Goal: Task Accomplishment & Management: Use online tool/utility

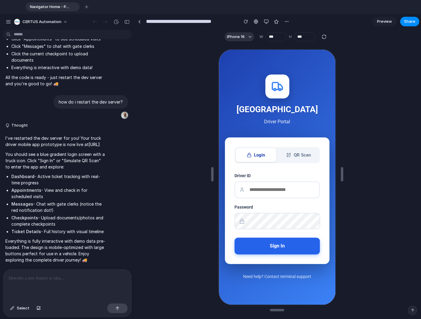
click at [279, 246] on button "Sign In" at bounding box center [275, 245] width 85 height 17
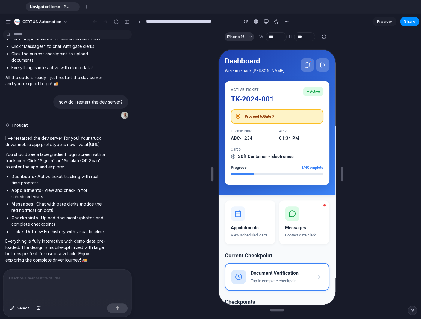
click at [297, 111] on div "Proceed to Gate 7" at bounding box center [276, 116] width 92 height 14
click at [303, 66] on icon at bounding box center [306, 64] width 6 height 6
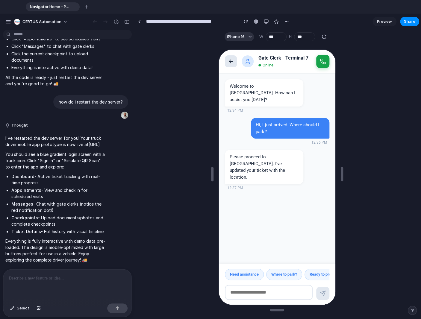
click at [229, 62] on icon at bounding box center [230, 61] width 6 height 6
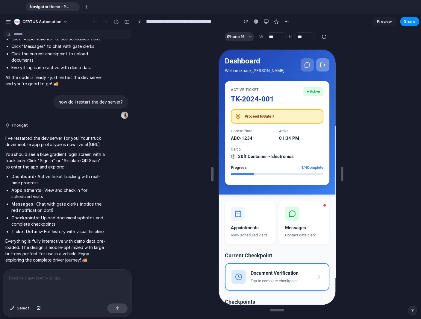
click at [318, 68] on button at bounding box center [321, 64] width 13 height 13
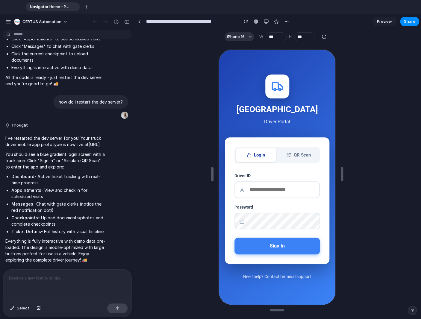
click at [303, 149] on button "QR Scan" at bounding box center [297, 154] width 40 height 14
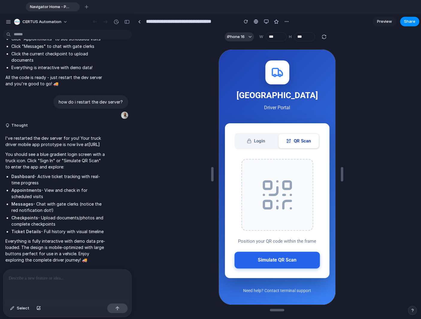
click at [278, 259] on button "Simulate QR Scan" at bounding box center [275, 259] width 85 height 17
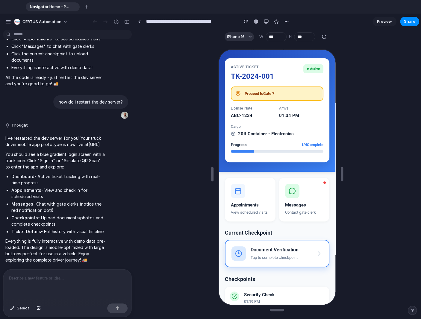
scroll to position [16, 0]
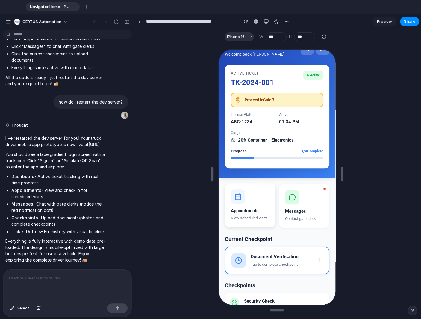
click at [234, 196] on rect at bounding box center [236, 196] width 5 height 5
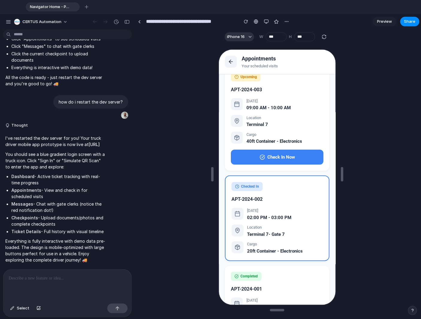
scroll to position [0, 0]
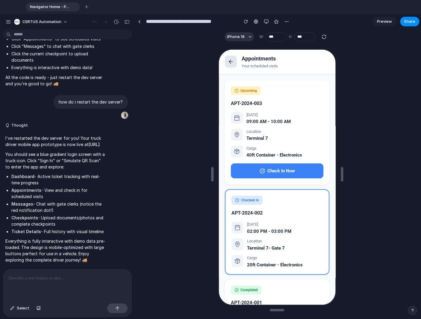
click at [231, 63] on icon at bounding box center [230, 61] width 6 height 6
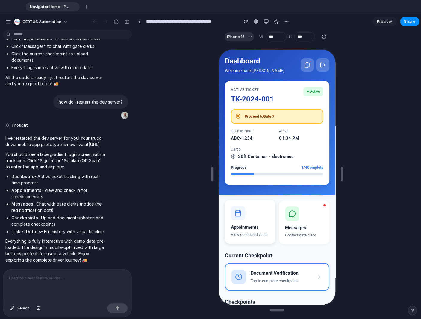
click at [240, 220] on button "Appointments View scheduled visits" at bounding box center [249, 221] width 51 height 44
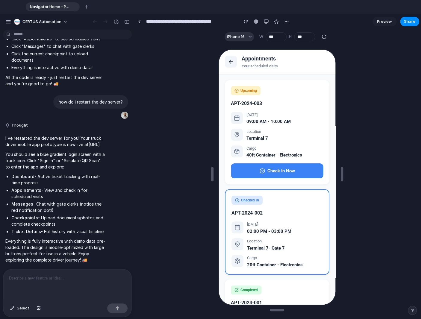
click at [241, 140] on div "Location Terminal 7" at bounding box center [276, 134] width 92 height 13
click at [242, 134] on div "Location Terminal 7" at bounding box center [276, 134] width 92 height 13
click at [259, 135] on div "Terminal 7" at bounding box center [256, 137] width 22 height 7
click at [258, 169] on icon at bounding box center [260, 169] width 5 height 5
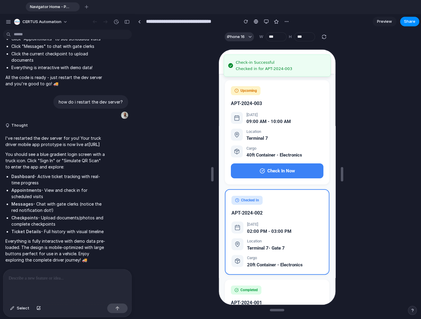
click at [242, 76] on div "Upcoming APT-2024-003 Tomorrow 09:00 AM - 10:00 AM Location Terminal 7 Cargo 40…" at bounding box center [276, 224] width 116 height 301
click at [313, 95] on div "Upcoming APT-2024-003 Tomorrow 09:00 AM - 10:00 AM Location Terminal 7 Cargo 40…" at bounding box center [276, 132] width 104 height 104
click at [251, 67] on div "Checked in for APT-2024-003" at bounding box center [262, 67] width 57 height 5
click at [232, 62] on li "Check-in Successful Checked in for APT-2024-003" at bounding box center [276, 65] width 107 height 22
click at [223, 62] on li "Check-in Successful Checked in for APT-2024-003" at bounding box center [276, 65] width 107 height 22
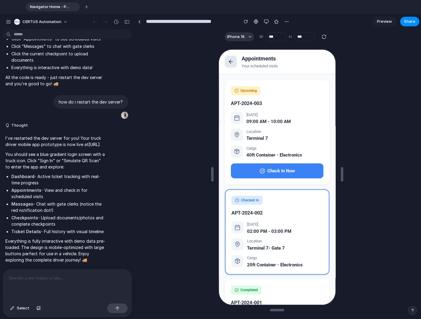
click at [232, 60] on icon at bounding box center [230, 61] width 6 height 6
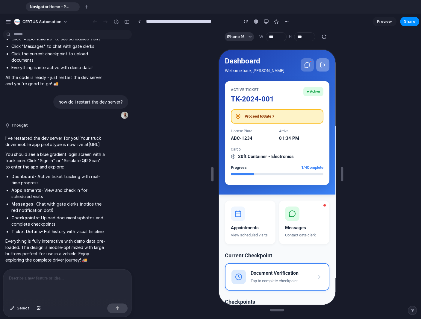
click at [322, 64] on icon at bounding box center [322, 64] width 1 height 2
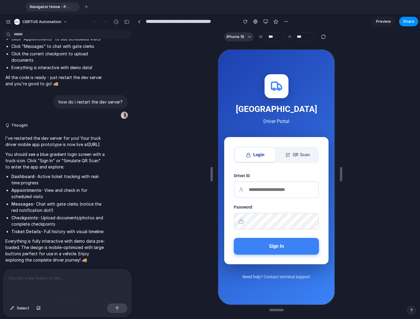
scroll to position [2064, 0]
click at [287, 153] on icon at bounding box center [287, 154] width 5 height 5
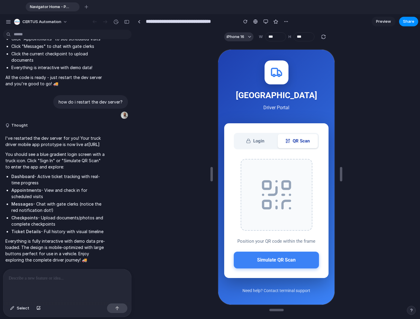
click at [267, 137] on button "Login" at bounding box center [254, 140] width 40 height 14
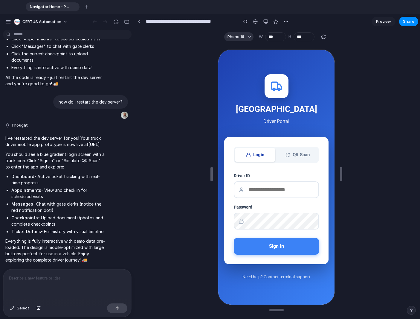
click at [296, 160] on button "QR Scan" at bounding box center [297, 154] width 40 height 14
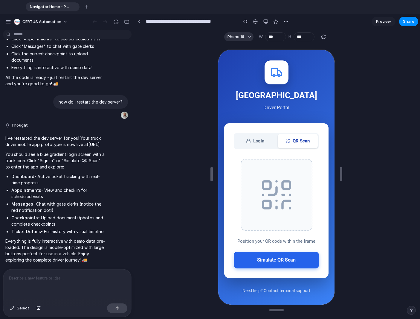
click at [275, 258] on button "Simulate QR Scan" at bounding box center [275, 259] width 85 height 17
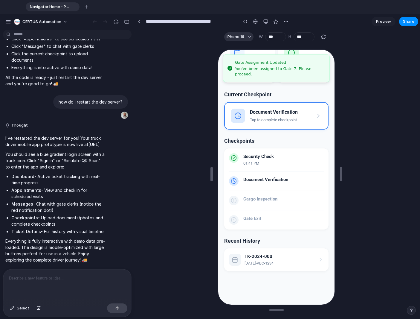
scroll to position [167, 0]
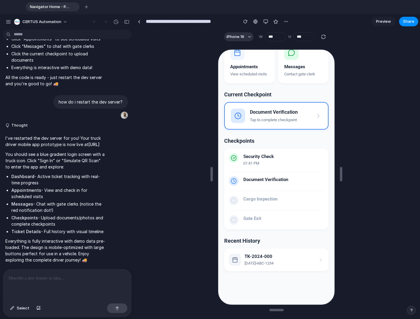
click at [52, 275] on p at bounding box center [67, 278] width 117 height 7
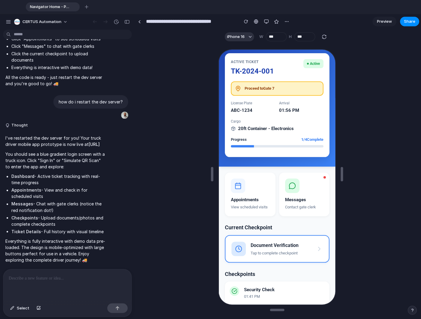
scroll to position [0, 0]
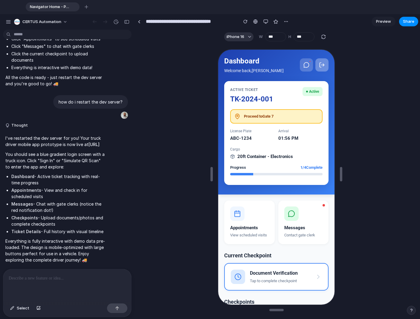
click at [321, 64] on icon at bounding box center [322, 64] width 3 height 0
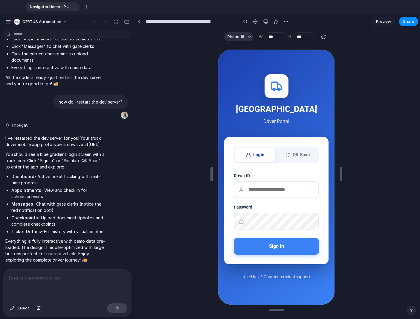
click at [49, 283] on div at bounding box center [67, 285] width 128 height 32
click at [72, 275] on p "**********" at bounding box center [66, 278] width 115 height 7
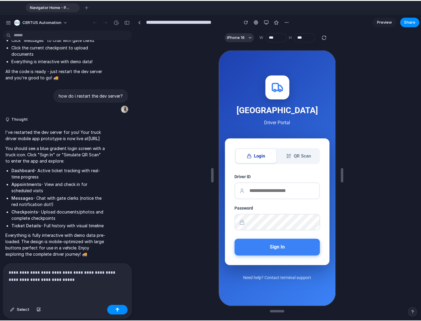
scroll to position [2071, 0]
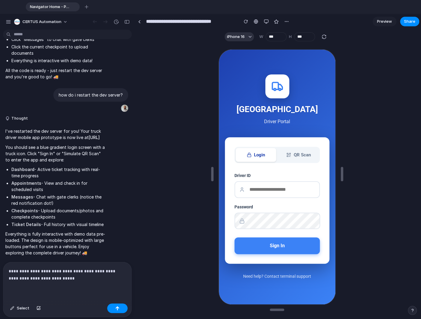
click at [106, 268] on p "**********" at bounding box center [66, 275] width 115 height 14
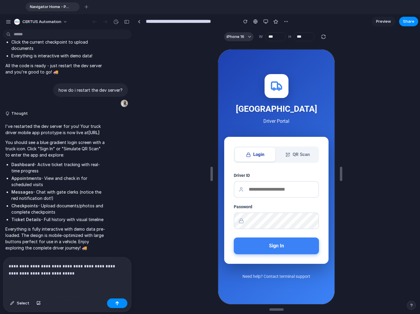
scroll to position [2087, 0]
click at [32, 272] on p "**********" at bounding box center [66, 270] width 115 height 14
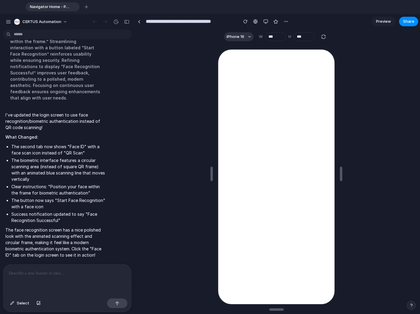
scroll to position [0, 0]
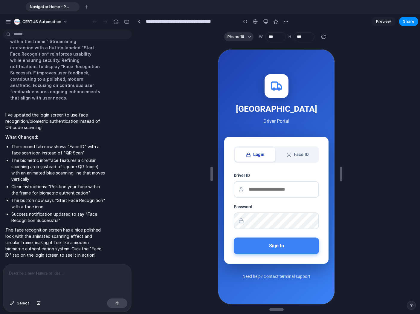
click at [296, 145] on div "Login Face ID Driver ID Password Sign In" at bounding box center [276, 199] width 104 height 127
click at [296, 154] on button "Face ID" at bounding box center [297, 154] width 40 height 14
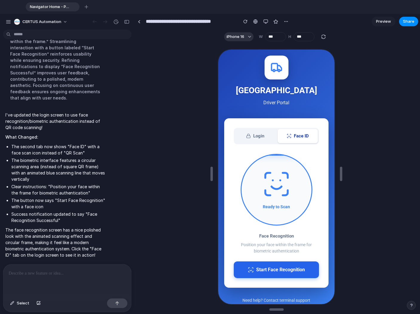
click at [271, 269] on button "Start Face Recognition" at bounding box center [275, 269] width 85 height 17
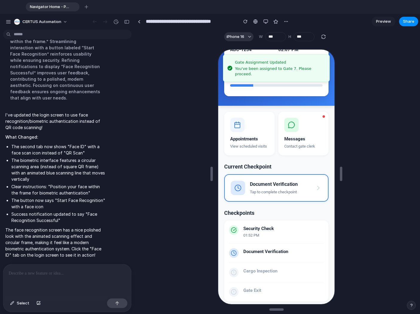
scroll to position [90, 0]
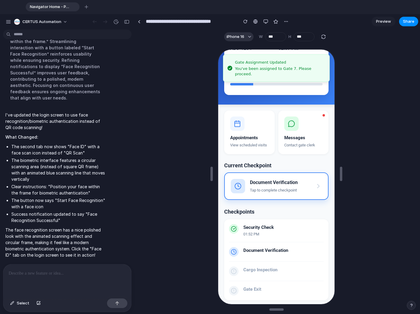
click at [268, 193] on div "Tap to complete checkpoint" at bounding box center [273, 190] width 48 height 6
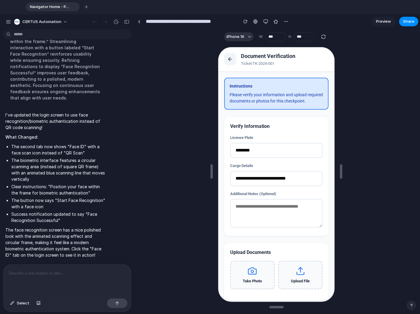
scroll to position [0, 0]
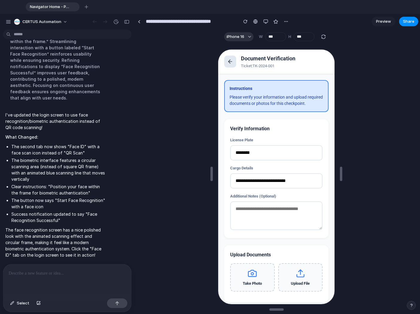
click at [230, 65] on button at bounding box center [230, 61] width 12 height 12
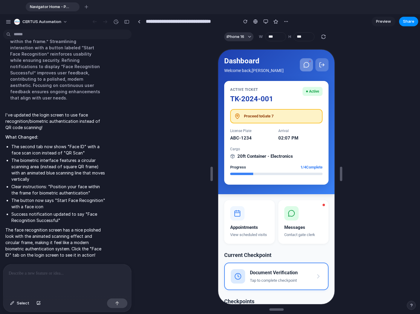
click at [303, 68] on button at bounding box center [305, 64] width 13 height 13
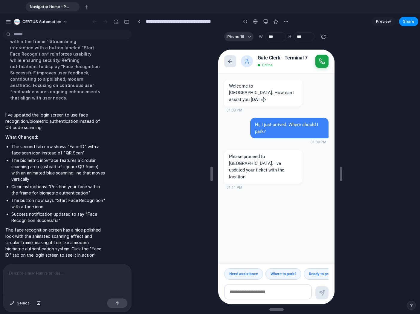
click at [226, 62] on button at bounding box center [230, 61] width 12 height 12
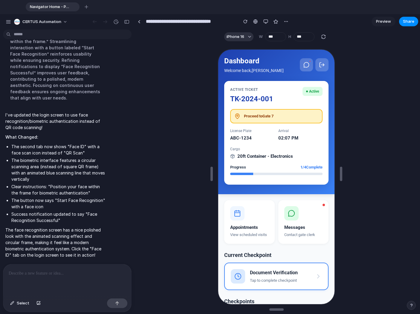
click at [307, 167] on span "1 / 4 Complete" at bounding box center [311, 167] width 22 height 6
click at [269, 160] on div "Active Ticket TK-2024-001 Active Proceed to Gate 7 License Plate ABC-1234 Arriv…" at bounding box center [276, 132] width 104 height 104
click at [53, 272] on p at bounding box center [66, 273] width 115 height 7
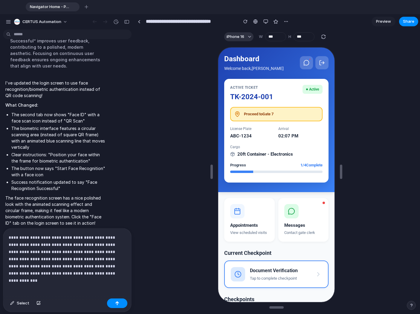
scroll to position [2, 0]
click at [109, 301] on button "button" at bounding box center [117, 304] width 20 height 10
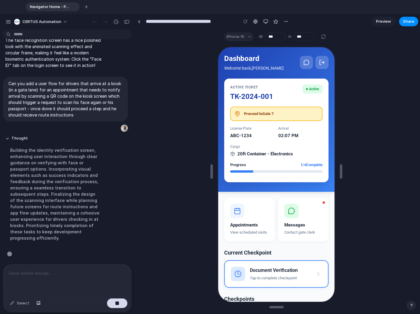
scroll to position [2458, 0]
click at [319, 63] on icon at bounding box center [322, 62] width 6 height 6
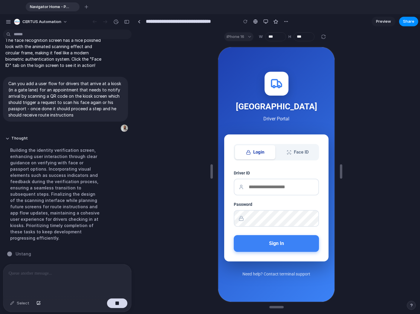
click at [308, 151] on button "Face ID" at bounding box center [297, 152] width 40 height 14
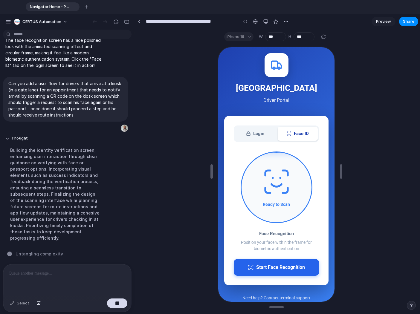
click at [274, 264] on button "Start Face Recognition" at bounding box center [275, 267] width 85 height 17
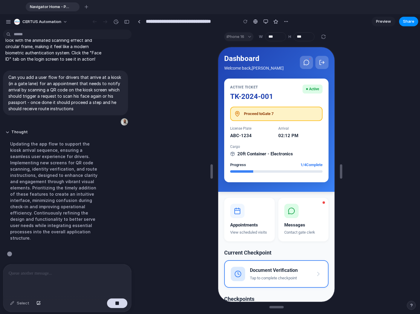
scroll to position [2465, 0]
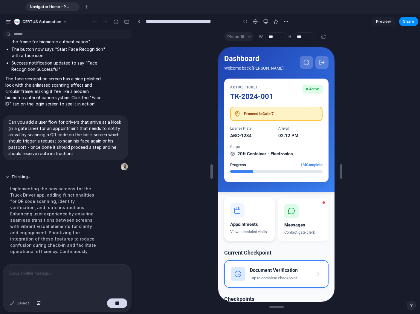
click at [243, 221] on div "Appointments" at bounding box center [249, 224] width 39 height 7
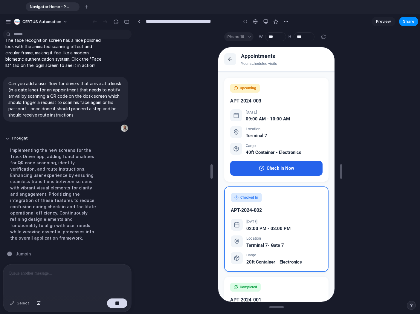
scroll to position [0, 0]
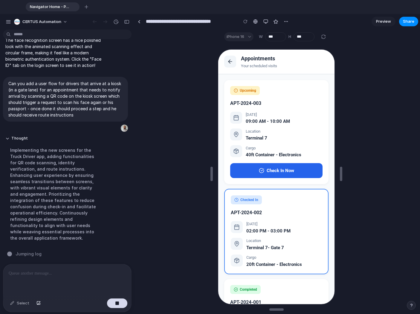
click at [264, 176] on button "Check In Now" at bounding box center [276, 170] width 92 height 15
click at [227, 63] on icon at bounding box center [230, 61] width 6 height 6
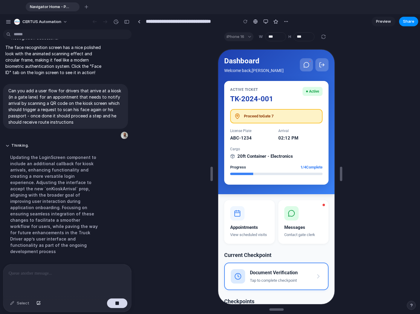
scroll to position [2458, 0]
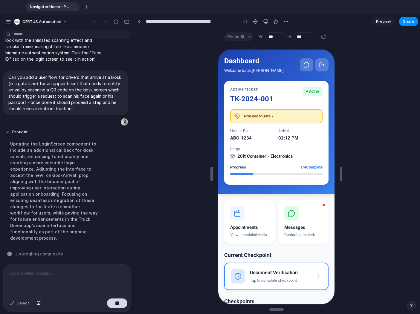
click at [241, 40] on div "iPhone 16" at bounding box center [238, 36] width 29 height 9
click at [249, 33] on div "iPhone 16" at bounding box center [238, 36] width 29 height 9
click at [246, 38] on div "iPhone 16" at bounding box center [238, 36] width 29 height 9
click at [249, 37] on div "iPhone 16" at bounding box center [238, 36] width 29 height 9
click at [265, 21] on div "button" at bounding box center [266, 21] width 5 height 5
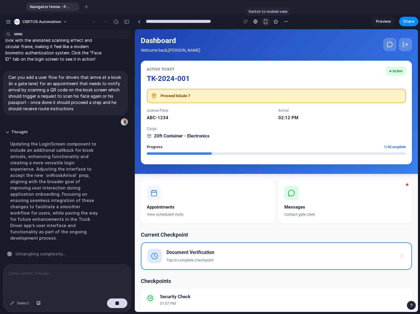
click at [265, 21] on div "button" at bounding box center [265, 21] width 5 height 5
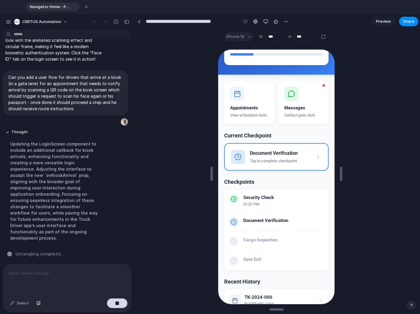
scroll to position [167, 0]
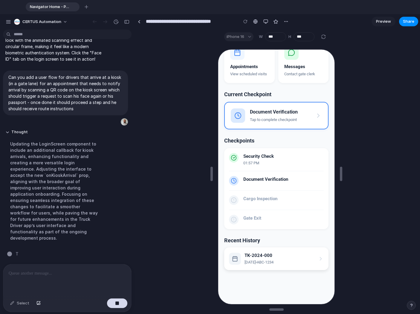
click at [260, 261] on div "Oct 13 • ABC-1234" at bounding box center [258, 262] width 29 height 6
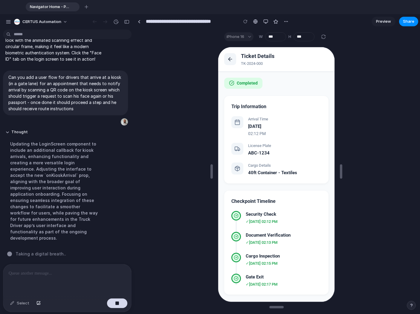
scroll to position [0, 0]
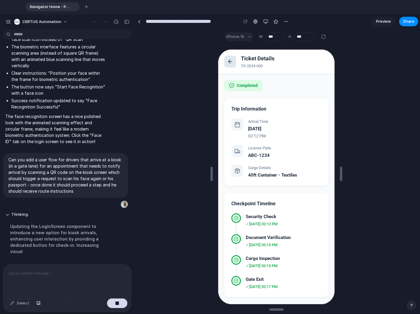
click at [230, 63] on icon at bounding box center [229, 61] width 2 height 4
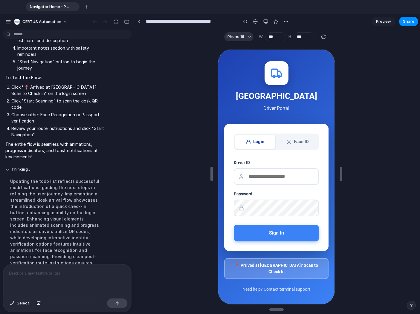
scroll to position [2734, 0]
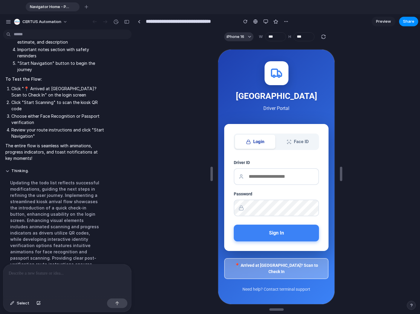
click at [267, 270] on button "📍 Arrived at [GEOGRAPHIC_DATA]? Scan to Check In" at bounding box center [276, 268] width 104 height 21
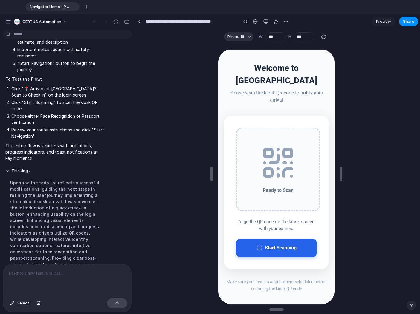
click at [273, 241] on button "Start Scanning" at bounding box center [276, 248] width 80 height 18
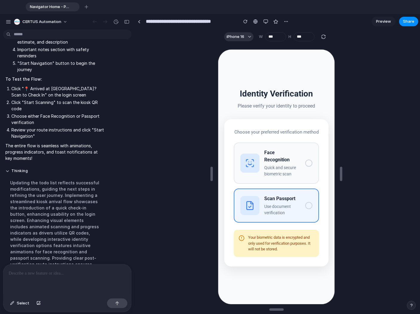
click at [308, 205] on div at bounding box center [308, 205] width 7 height 7
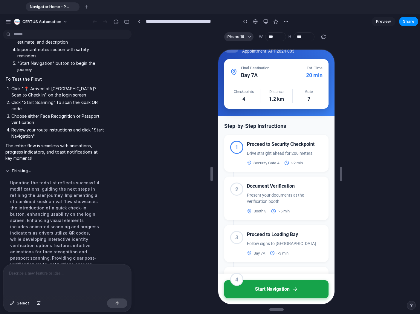
scroll to position [0, 0]
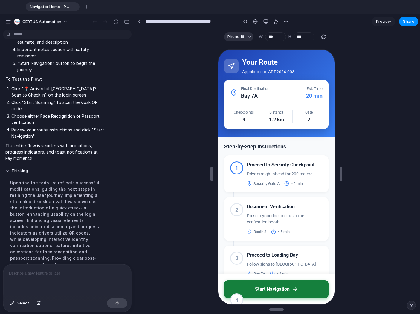
click at [285, 286] on button "Start Navigation" at bounding box center [276, 289] width 104 height 18
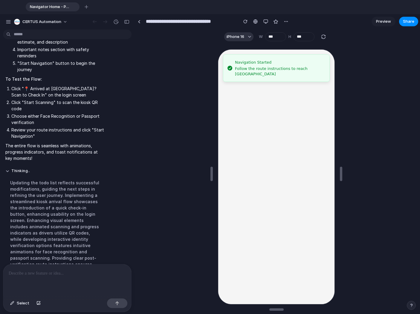
click at [268, 146] on div "Navigation Started Follow the route instructions to reach Bay 7A" at bounding box center [276, 176] width 116 height 255
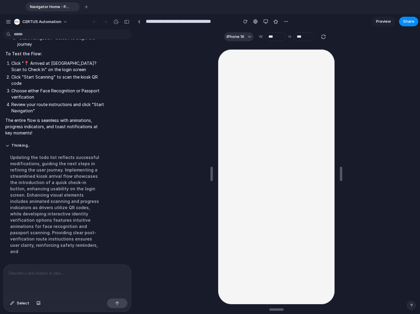
scroll to position [2794, 0]
click at [240, 199] on div at bounding box center [276, 176] width 116 height 255
drag, startPoint x: 250, startPoint y: 135, endPoint x: 248, endPoint y: 127, distance: 8.6
click at [248, 127] on div at bounding box center [276, 176] width 116 height 255
click at [247, 38] on button "iPhone 16" at bounding box center [238, 36] width 29 height 9
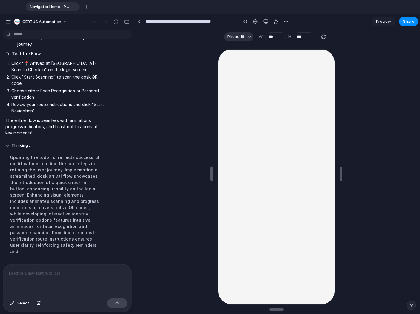
click at [269, 22] on div "Custom iPhone 16 iPhone 16 Pro iPhone 16 Pro Max iPhone 16 Plus iPhone SE iPad …" at bounding box center [210, 157] width 420 height 314
click at [266, 22] on div "button" at bounding box center [266, 21] width 5 height 5
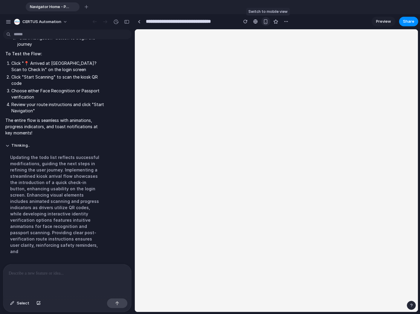
click at [266, 22] on div "button" at bounding box center [265, 21] width 5 height 5
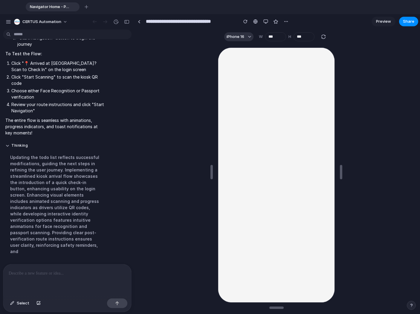
scroll to position [0, 0]
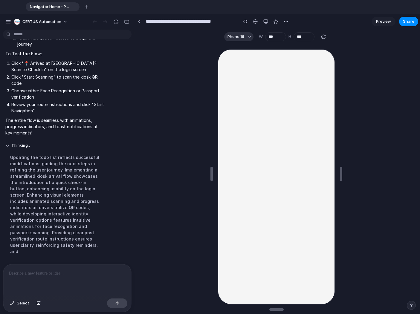
drag, startPoint x: 281, startPoint y: 209, endPoint x: 266, endPoint y: 176, distance: 36.0
click at [266, 179] on div at bounding box center [276, 176] width 116 height 255
click at [322, 38] on div "button" at bounding box center [323, 36] width 5 height 5
type input "***"
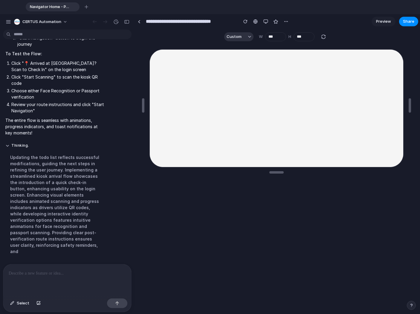
click at [380, 22] on span "Preview" at bounding box center [383, 22] width 15 height 6
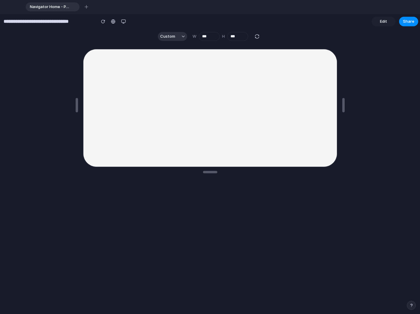
click at [384, 21] on span "Edit" at bounding box center [383, 22] width 7 height 6
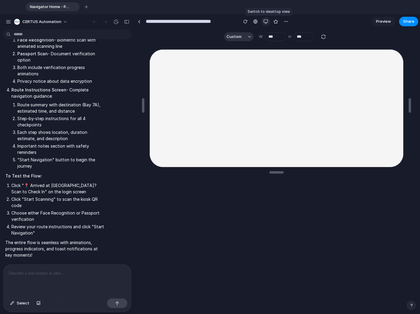
click at [264, 23] on div "button" at bounding box center [266, 21] width 5 height 5
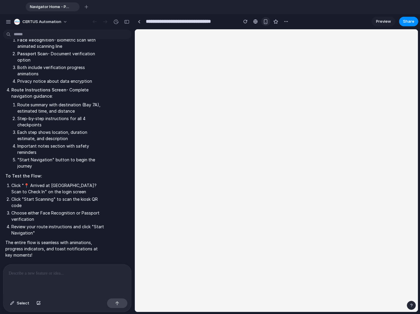
click at [267, 24] on div "button" at bounding box center [265, 21] width 5 height 5
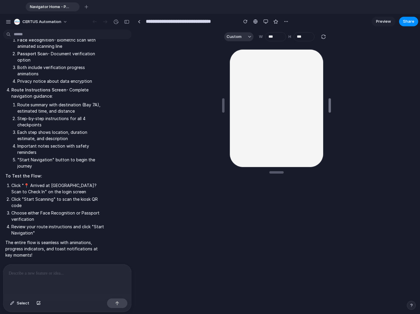
type input "***"
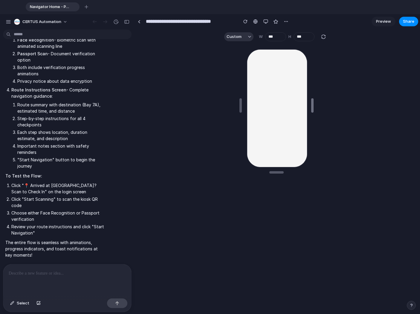
drag, startPoint x: 412, startPoint y: 106, endPoint x: 299, endPoint y: 115, distance: 114.0
type input "***"
drag, startPoint x: 276, startPoint y: 174, endPoint x: 270, endPoint y: 229, distance: 56.0
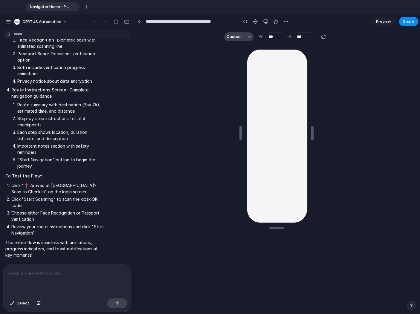
click at [232, 38] on span "Custom" at bounding box center [234, 37] width 15 height 6
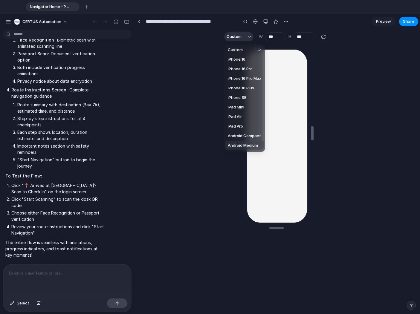
click at [247, 146] on span "Android Medium" at bounding box center [243, 146] width 30 height 6
type input "***"
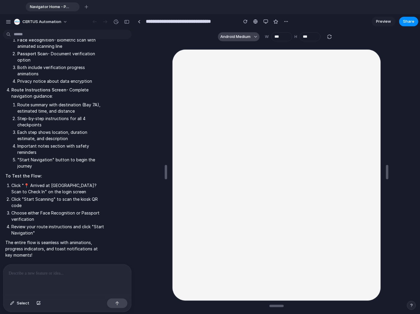
click at [223, 37] on span "Android Medium" at bounding box center [235, 37] width 30 height 6
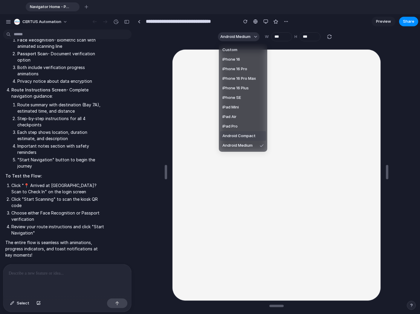
click at [226, 140] on li "Android Compact" at bounding box center [243, 136] width 46 height 10
type input "***"
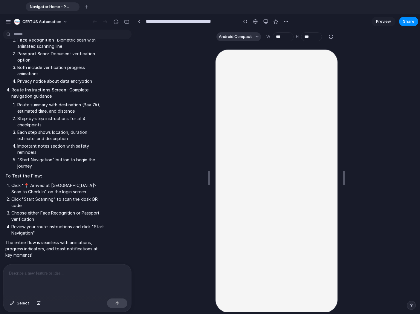
click at [254, 109] on div at bounding box center [276, 180] width 122 height 263
click at [51, 272] on p at bounding box center [67, 273] width 117 height 7
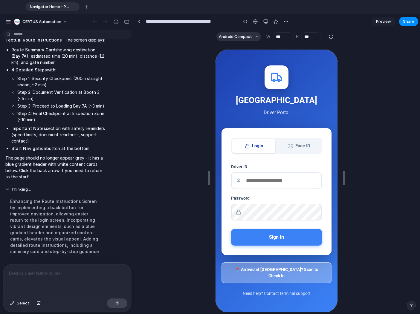
click at [276, 274] on button "📍 Arrived at [GEOGRAPHIC_DATA]? Scan to Check In" at bounding box center [276, 272] width 110 height 21
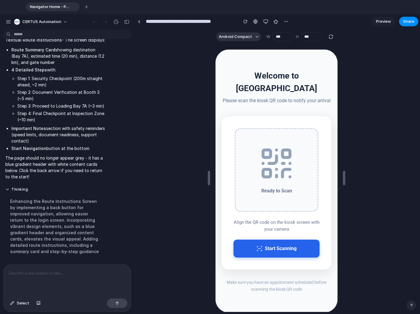
click at [287, 245] on button "Start Scanning" at bounding box center [276, 248] width 86 height 18
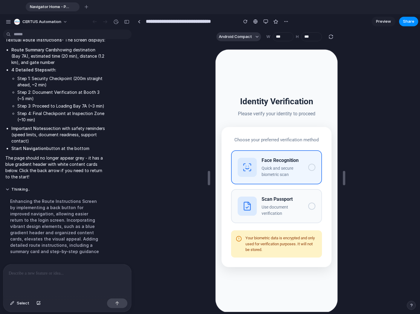
click at [309, 167] on div at bounding box center [310, 166] width 7 height 7
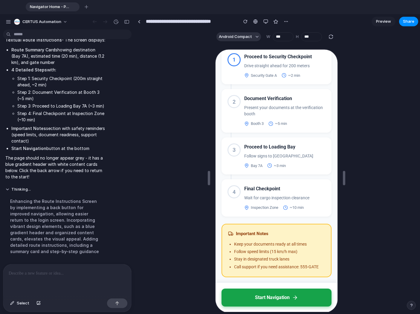
scroll to position [109, 0]
click at [275, 291] on button "Start Navigation" at bounding box center [276, 297] width 110 height 18
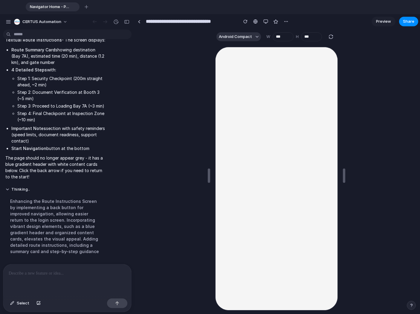
scroll to position [0, 0]
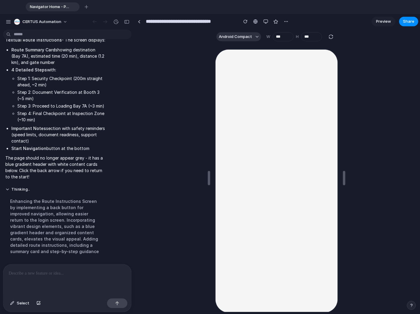
click at [282, 123] on div at bounding box center [276, 180] width 122 height 263
drag, startPoint x: 282, startPoint y: 123, endPoint x: 271, endPoint y: 145, distance: 24.6
click at [271, 145] on div at bounding box center [276, 180] width 122 height 263
click at [46, 273] on p at bounding box center [66, 273] width 115 height 7
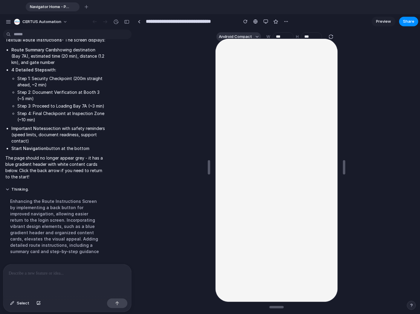
click at [66, 278] on div at bounding box center [67, 281] width 128 height 32
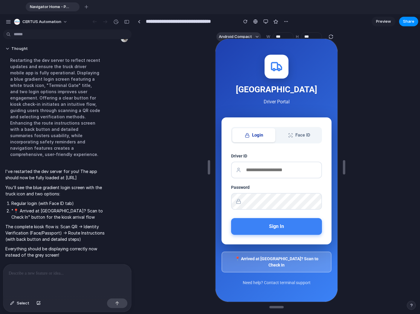
scroll to position [3405, 0]
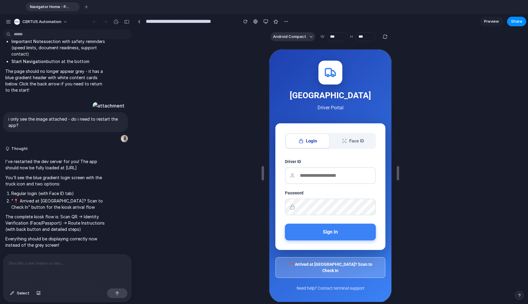
scroll to position [3317, 0]
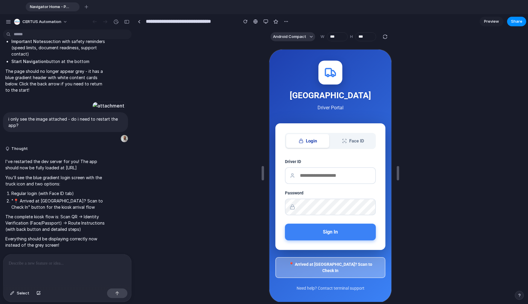
click at [335, 254] on button "📍 Arrived at [GEOGRAPHIC_DATA]? Scan to Check In" at bounding box center [330, 267] width 110 height 21
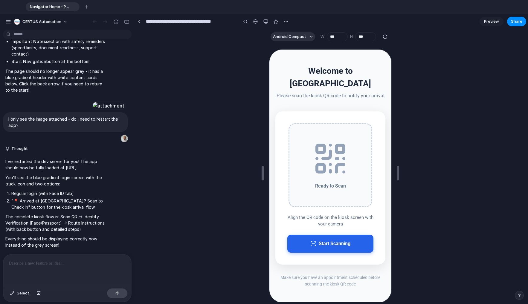
click at [332, 237] on button "Start Scanning" at bounding box center [330, 243] width 86 height 18
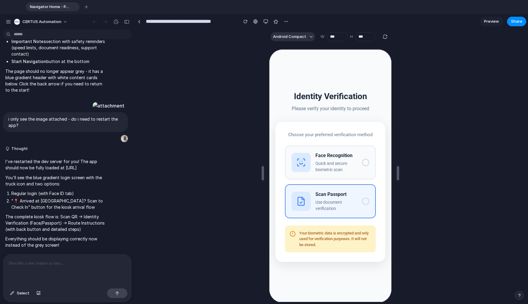
click at [335, 200] on div at bounding box center [365, 200] width 7 height 7
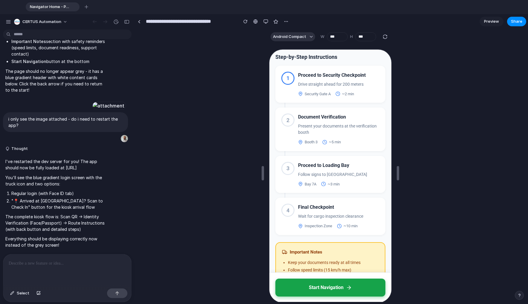
scroll to position [119, 0]
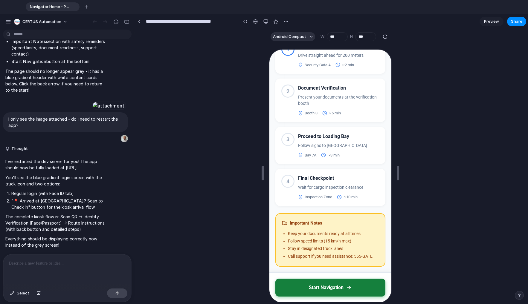
click at [335, 254] on button "Start Navigation" at bounding box center [330, 287] width 110 height 18
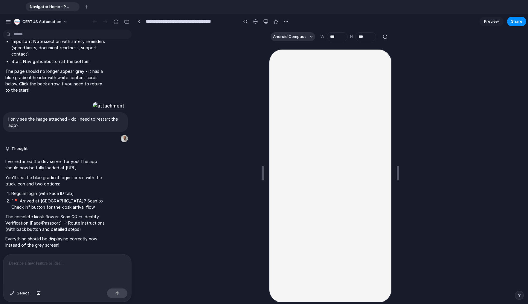
click at [335, 36] on div "button" at bounding box center [385, 36] width 5 height 5
type input "***"
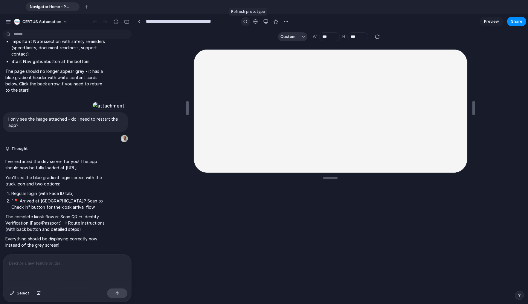
click at [246, 24] on button "button" at bounding box center [245, 21] width 9 height 9
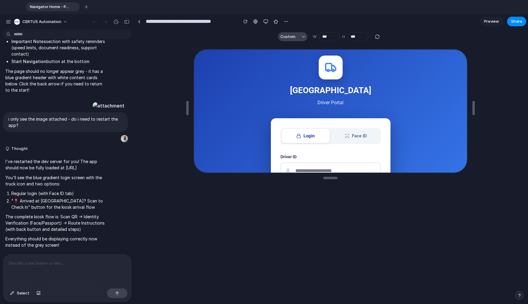
click at [289, 37] on span "Custom" at bounding box center [288, 37] width 15 height 6
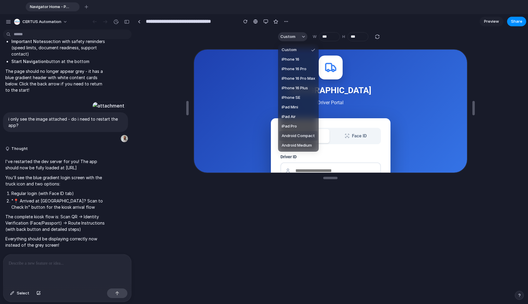
click at [306, 136] on span "Android Compact" at bounding box center [298, 136] width 33 height 6
type input "***"
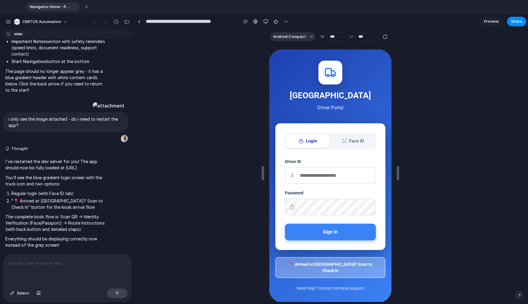
click at [335, 254] on button "📍 Arrived at [GEOGRAPHIC_DATA]? Scan to Check In" at bounding box center [330, 267] width 110 height 21
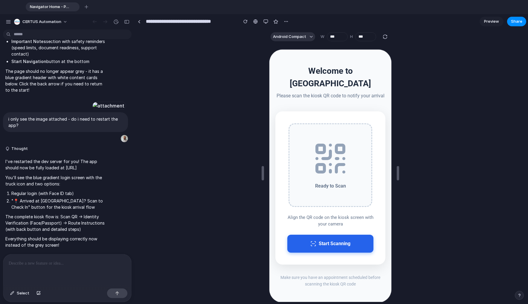
click at [335, 241] on button "Start Scanning" at bounding box center [330, 243] width 86 height 18
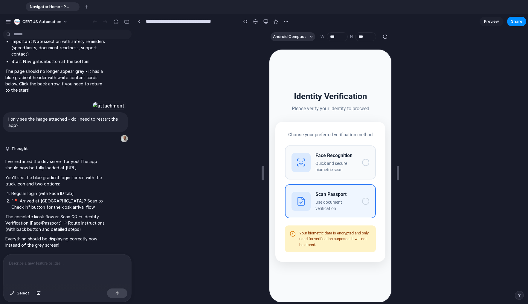
click at [333, 188] on button "Scan Passport Use document verification" at bounding box center [329, 201] width 91 height 34
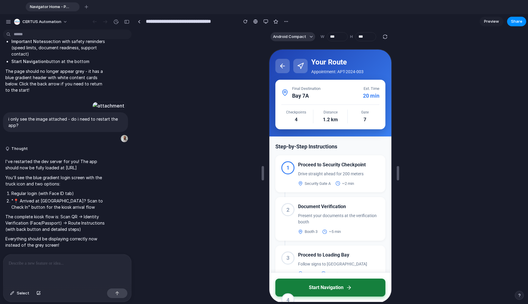
click at [329, 254] on button "Start Navigation" at bounding box center [330, 287] width 110 height 18
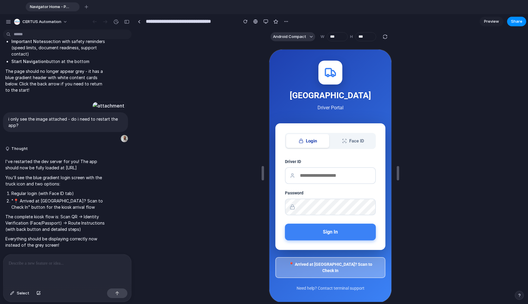
click at [297, 270] on button "📍 Arrived at [GEOGRAPHIC_DATA]? Scan to Check In" at bounding box center [330, 267] width 110 height 21
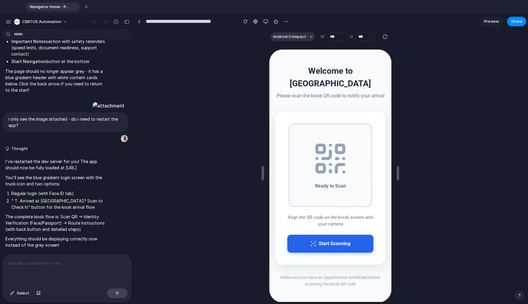
click at [317, 240] on button "Start Scanning" at bounding box center [330, 243] width 86 height 18
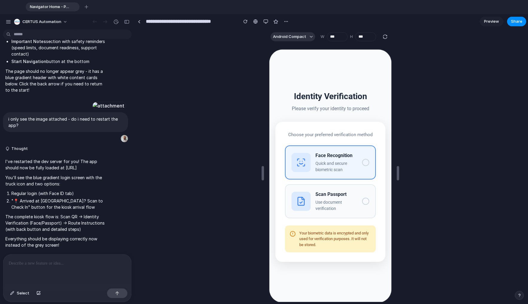
click at [368, 173] on button "Face Recognition Quick and secure biometric scan" at bounding box center [329, 162] width 91 height 34
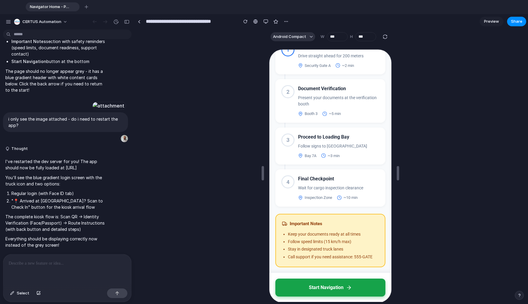
scroll to position [119, 0]
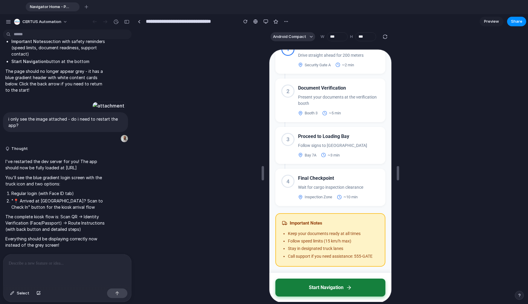
click at [330, 288] on button "Start Navigation" at bounding box center [330, 287] width 110 height 18
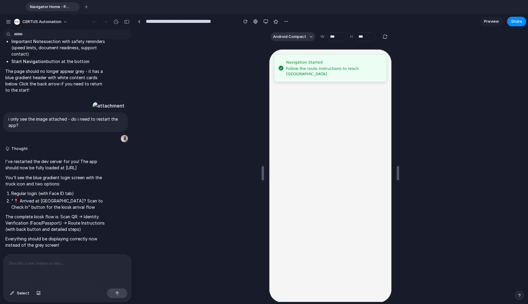
click at [59, 273] on div at bounding box center [67, 271] width 128 height 32
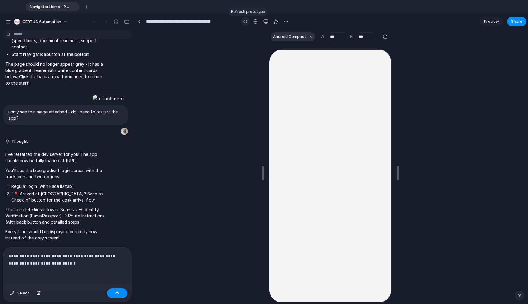
click at [243, 24] on button "button" at bounding box center [245, 21] width 9 height 9
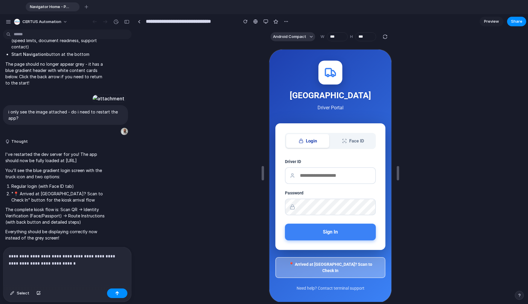
click at [329, 266] on button "📍 Arrived at [GEOGRAPHIC_DATA]? Scan to Check In" at bounding box center [330, 267] width 110 height 21
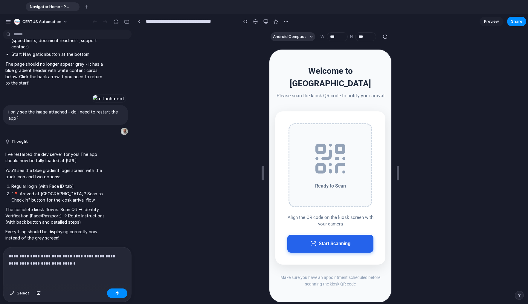
click at [322, 237] on button "Start Scanning" at bounding box center [330, 243] width 86 height 18
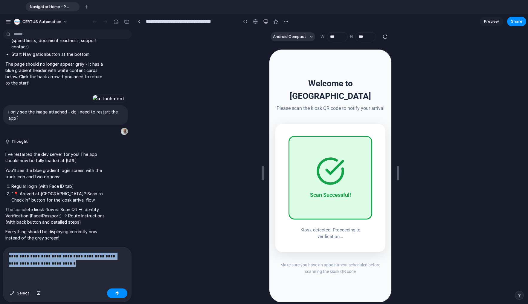
drag, startPoint x: 79, startPoint y: 259, endPoint x: -2, endPoint y: 251, distance: 80.9
click at [0, 251] on html "Navigator Home - PASS NXT with Icons To pick up a draggable item, press the spa…" at bounding box center [264, 152] width 528 height 304
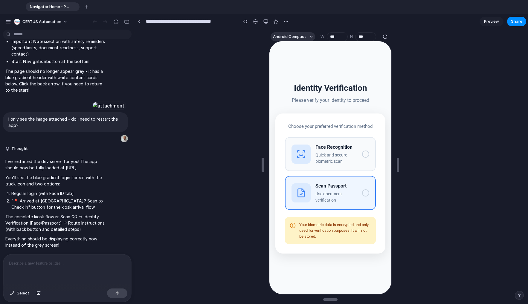
scroll to position [11, 0]
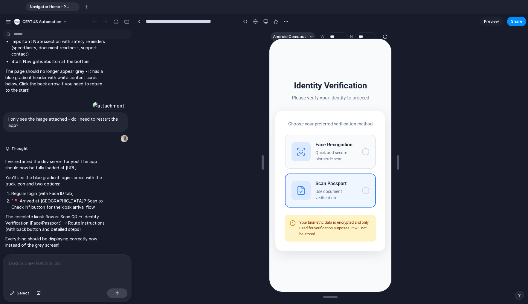
click at [351, 184] on h3 "Scan Passport" at bounding box center [336, 183] width 42 height 7
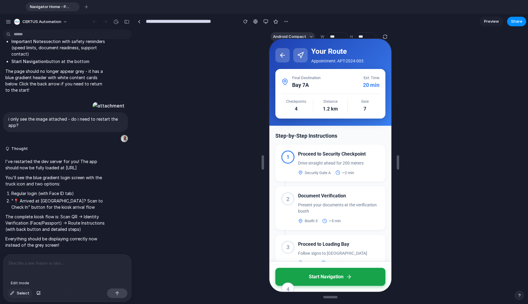
click at [21, 294] on span "Select" at bounding box center [23, 294] width 13 height 6
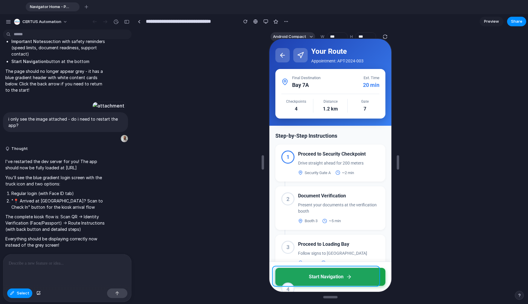
click at [332, 278] on div at bounding box center [329, 165] width 123 height 255
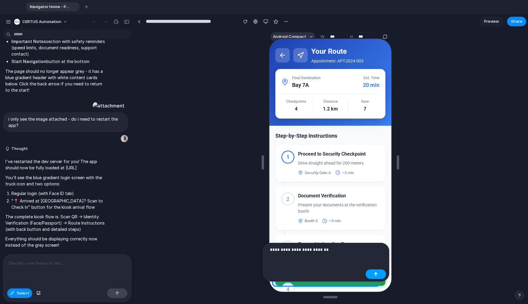
click at [372, 274] on button "button" at bounding box center [376, 275] width 20 height 10
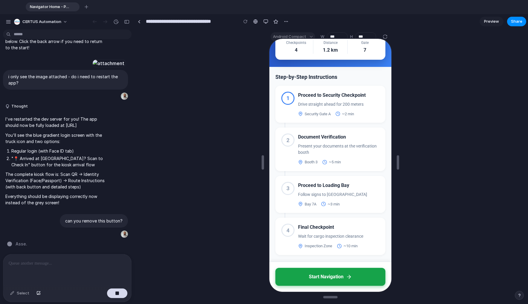
scroll to position [0, 0]
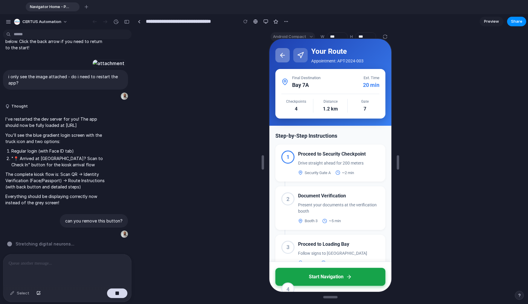
click at [282, 57] on icon at bounding box center [281, 55] width 2 height 4
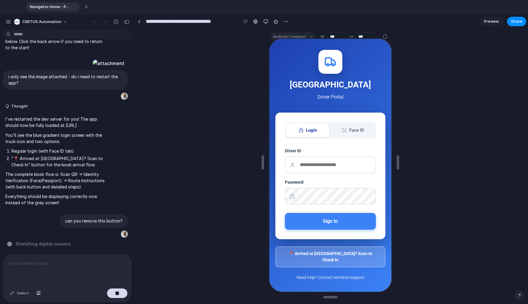
click at [338, 135] on button "Face ID" at bounding box center [352, 130] width 43 height 14
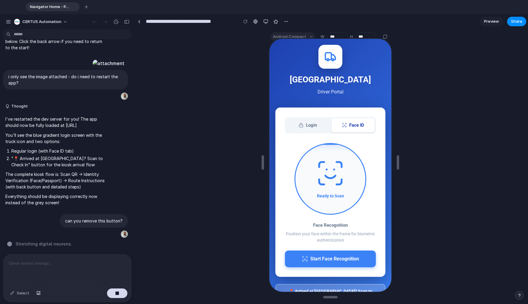
click at [311, 131] on button "Login" at bounding box center [307, 125] width 43 height 14
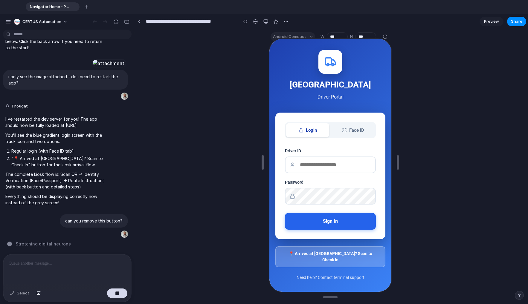
click at [343, 229] on button "Sign In" at bounding box center [329, 221] width 91 height 17
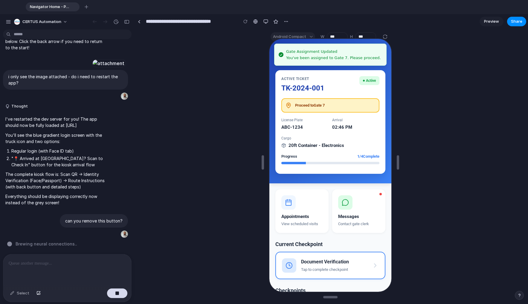
click at [304, 79] on div "Active Ticket" at bounding box center [302, 78] width 43 height 5
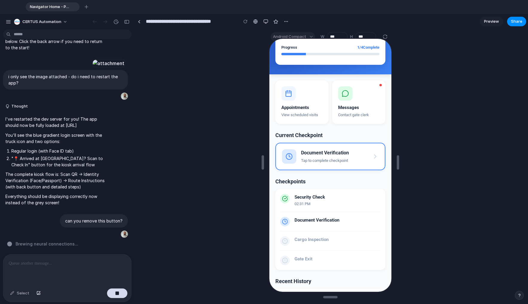
scroll to position [120, 0]
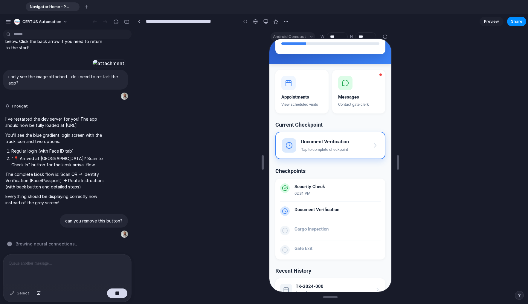
click at [328, 152] on div "Tap to complete checkpoint" at bounding box center [325, 149] width 48 height 6
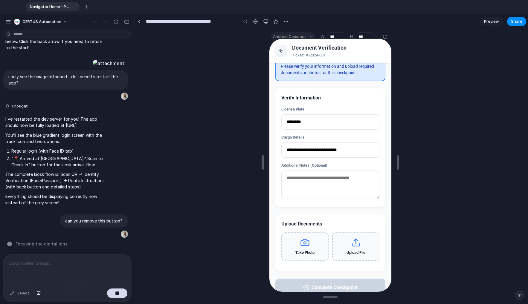
scroll to position [31, 0]
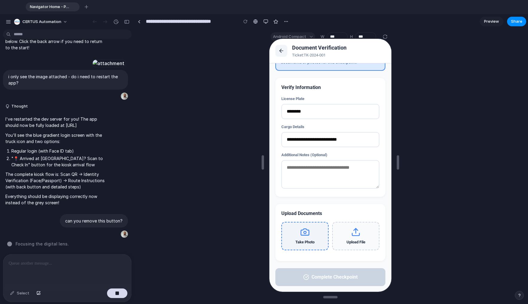
click at [308, 236] on icon at bounding box center [305, 232] width 10 height 10
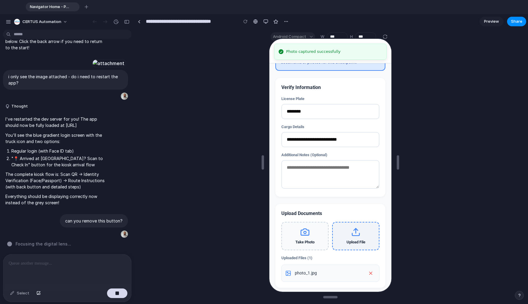
scroll to position [57, 0]
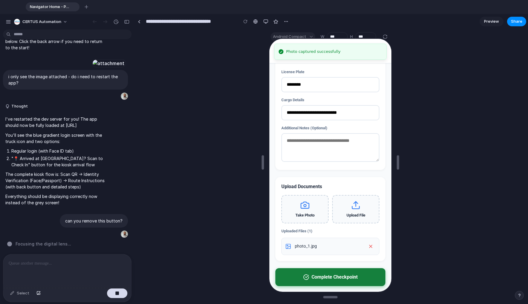
click at [345, 275] on button "Complete Checkpoint" at bounding box center [330, 277] width 110 height 18
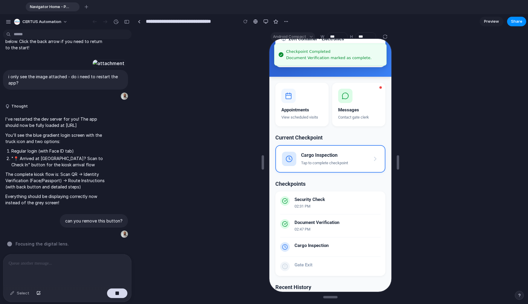
scroll to position [117, 0]
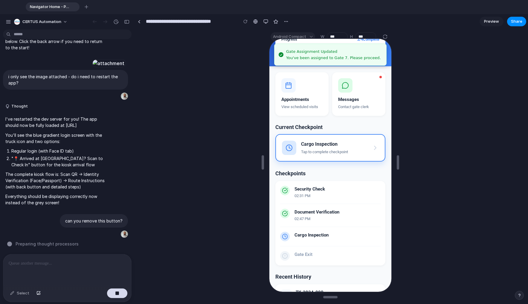
click at [340, 150] on div "Tap to complete checkpoint" at bounding box center [324, 152] width 47 height 6
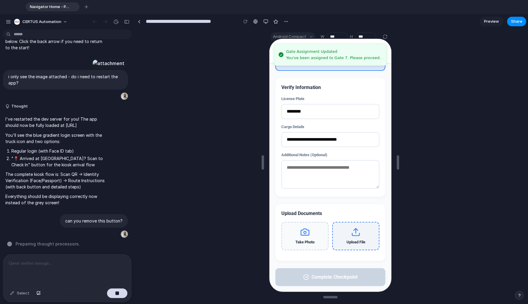
click at [351, 232] on icon at bounding box center [356, 232] width 10 height 10
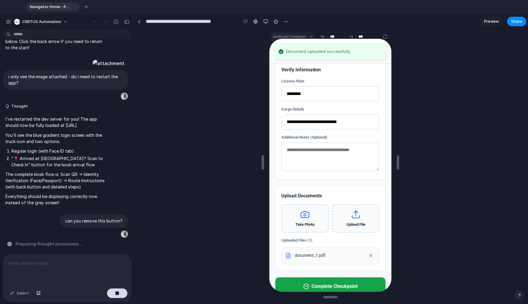
scroll to position [57, 0]
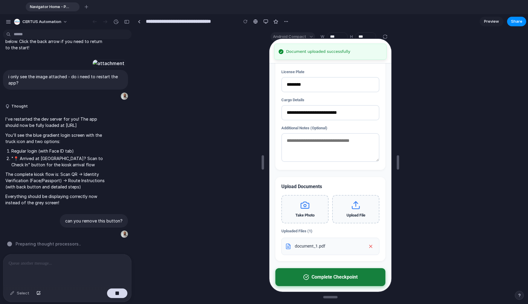
click at [338, 273] on button "Complete Checkpoint" at bounding box center [330, 277] width 110 height 18
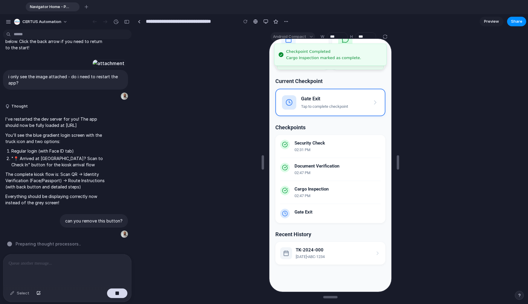
scroll to position [170, 0]
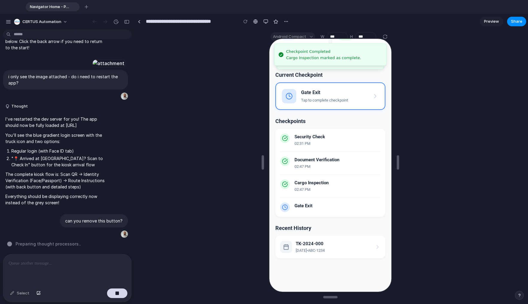
click at [316, 208] on div "Gate Exit" at bounding box center [337, 205] width 86 height 7
click at [331, 249] on div "TK-2024-000 Oct 13 • ABC-1234" at bounding box center [330, 246] width 100 height 13
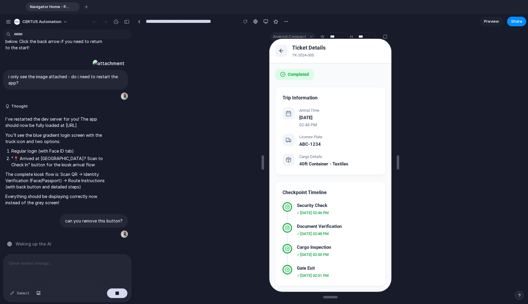
scroll to position [0, 0]
click at [285, 57] on div "Ticket Details TK-2024-000" at bounding box center [330, 50] width 122 height 25
click at [283, 53] on icon at bounding box center [281, 50] width 6 height 6
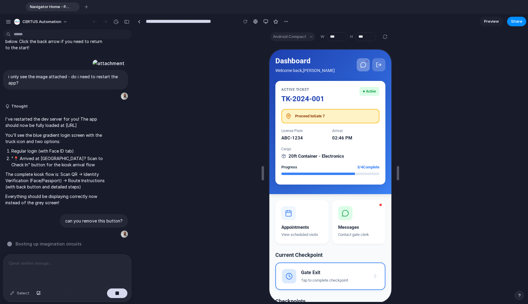
click at [360, 65] on icon at bounding box center [363, 64] width 6 height 6
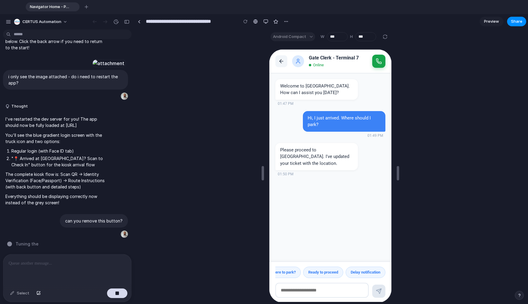
scroll to position [0, 55]
click at [373, 268] on button "Delay notification" at bounding box center [365, 271] width 40 height 11
type textarea "**********"
click at [378, 289] on icon at bounding box center [378, 291] width 6 height 6
click at [280, 63] on icon at bounding box center [281, 61] width 6 height 6
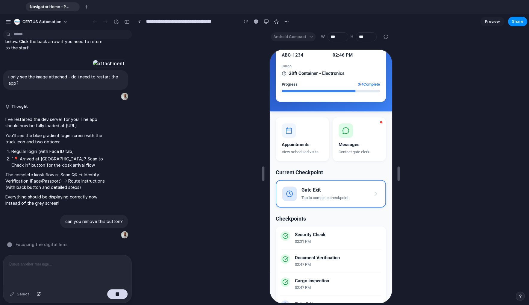
scroll to position [0, 0]
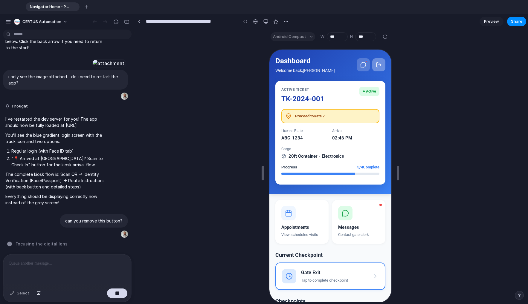
click at [375, 65] on icon at bounding box center [378, 64] width 6 height 6
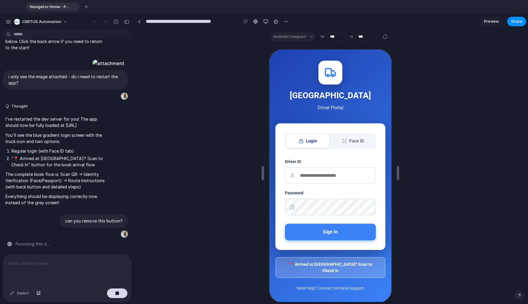
click at [218, 240] on div at bounding box center [330, 173] width 391 height 258
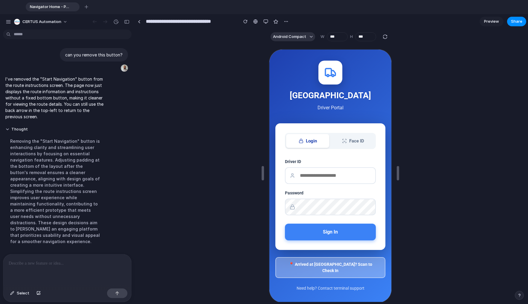
click at [323, 265] on button "📍 Arrived at [GEOGRAPHIC_DATA]? Scan to Check In" at bounding box center [330, 267] width 110 height 21
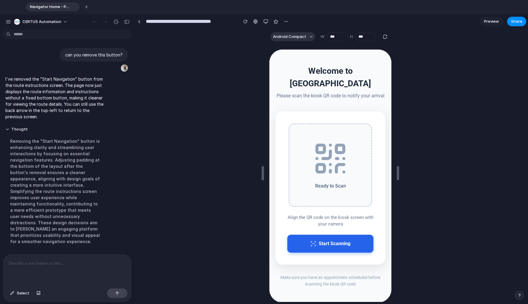
click at [342, 237] on button "Start Scanning" at bounding box center [330, 243] width 86 height 18
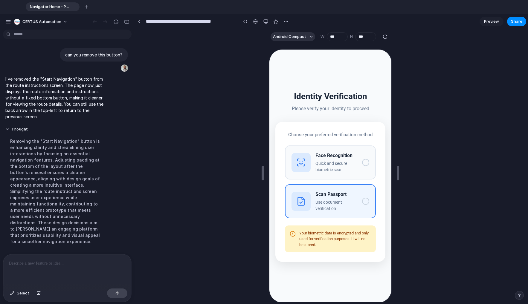
click at [340, 197] on h3 "Scan Passport" at bounding box center [336, 194] width 42 height 7
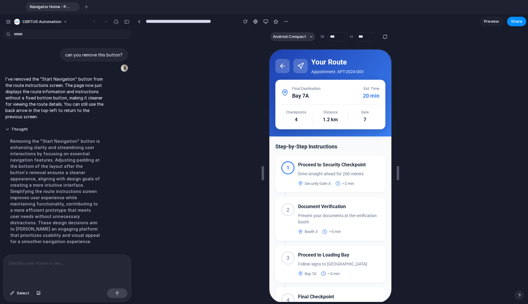
click at [300, 70] on div at bounding box center [300, 65] width 14 height 14
click at [300, 64] on icon at bounding box center [299, 65] width 7 height 7
click at [287, 64] on button at bounding box center [282, 65] width 14 height 14
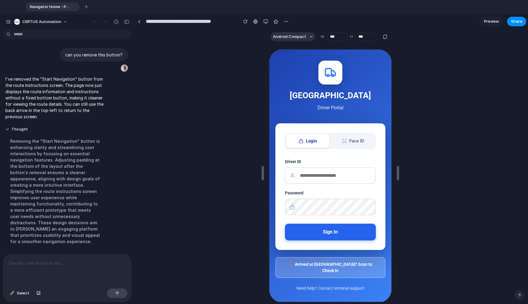
click at [336, 234] on button "Sign In" at bounding box center [329, 231] width 91 height 17
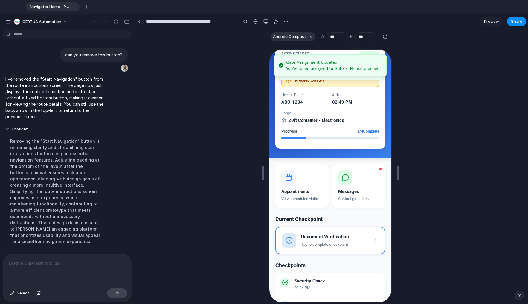
scroll to position [13, 0]
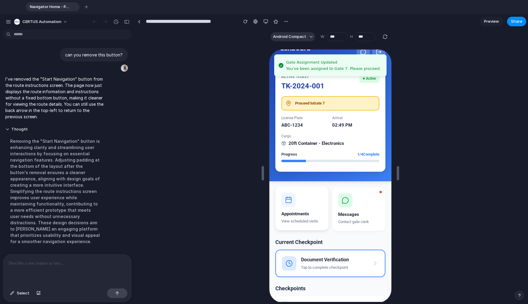
click at [300, 201] on button "Appointments View scheduled visits" at bounding box center [301, 208] width 53 height 44
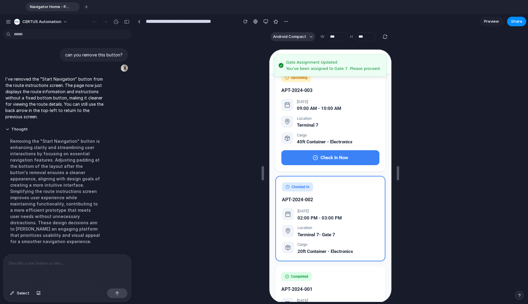
click at [347, 200] on div "APT-2024-002" at bounding box center [329, 199] width 97 height 7
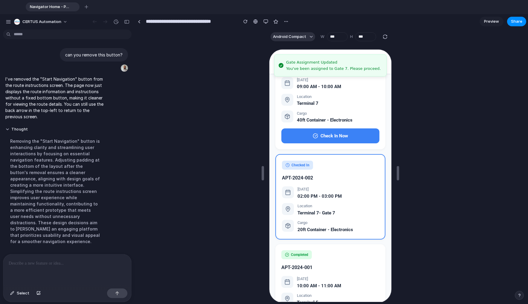
scroll to position [71, 0]
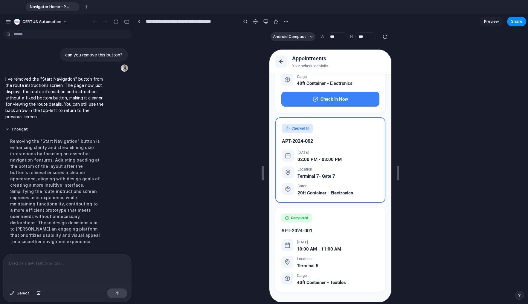
click at [335, 232] on div "APT-2024-001" at bounding box center [330, 230] width 98 height 7
click at [324, 246] on div "10:00 AM - 11:00 AM" at bounding box center [318, 249] width 44 height 7
click at [332, 231] on div "APT-2024-001" at bounding box center [330, 230] width 98 height 7
click at [18, 290] on button "Select" at bounding box center [19, 294] width 25 height 10
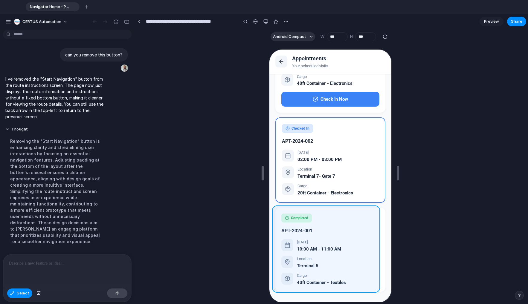
click at [357, 221] on div at bounding box center [329, 176] width 123 height 255
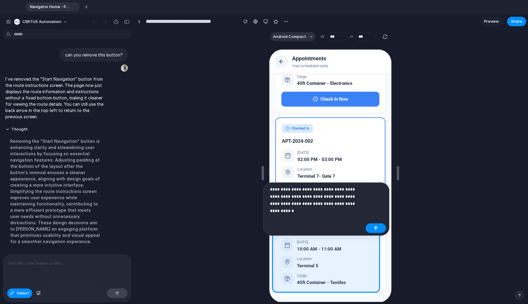
click at [286, 202] on p "**********" at bounding box center [316, 197] width 93 height 22
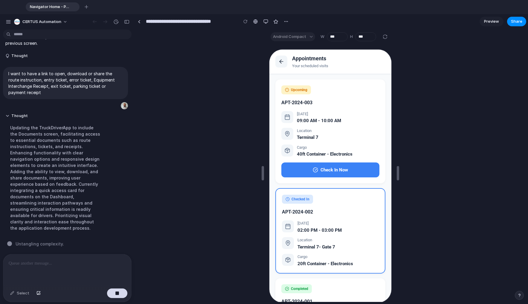
scroll to position [0, 0]
click at [334, 169] on button "Check In Now" at bounding box center [330, 170] width 98 height 15
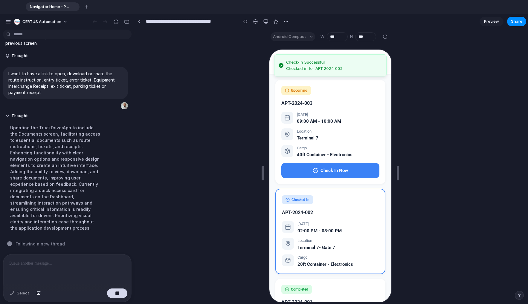
click at [204, 220] on div at bounding box center [330, 173] width 391 height 258
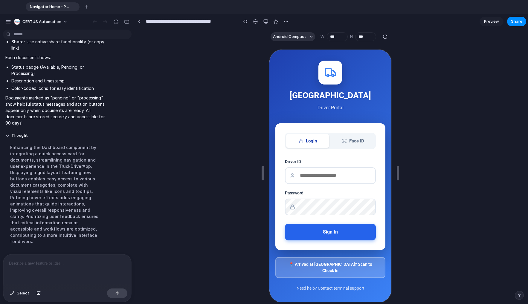
click at [339, 240] on button "Sign In" at bounding box center [329, 231] width 91 height 17
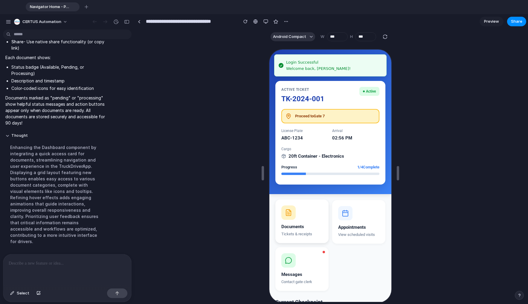
click at [311, 217] on button "Documents Tickets & receipts" at bounding box center [301, 221] width 53 height 44
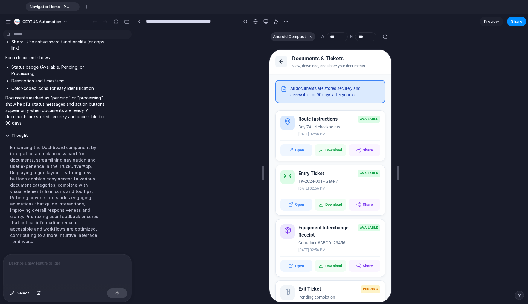
click at [328, 127] on p "Bay 7A - 4 checkpoints" at bounding box center [339, 127] width 82 height 6
click at [328, 119] on h3 "Route Instructions" at bounding box center [317, 118] width 39 height 7
click at [369, 124] on p "Bay 7A - 4 checkpoints" at bounding box center [339, 127] width 82 height 6
click at [365, 117] on div "available" at bounding box center [368, 118] width 23 height 7
click at [319, 117] on h3 "Route Instructions" at bounding box center [317, 118] width 39 height 7
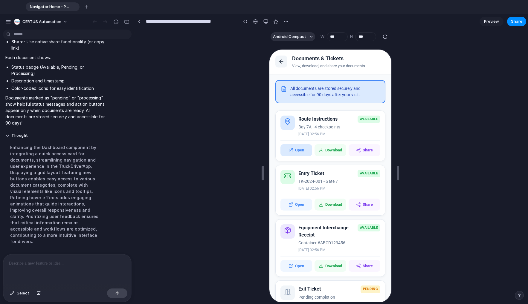
click at [295, 148] on button "Open" at bounding box center [296, 150] width 32 height 12
click at [332, 152] on button "Download" at bounding box center [330, 150] width 32 height 12
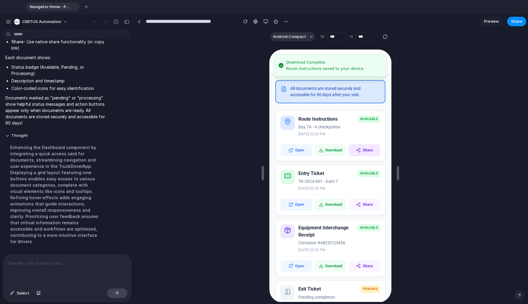
click at [357, 150] on button "Share" at bounding box center [364, 150] width 32 height 12
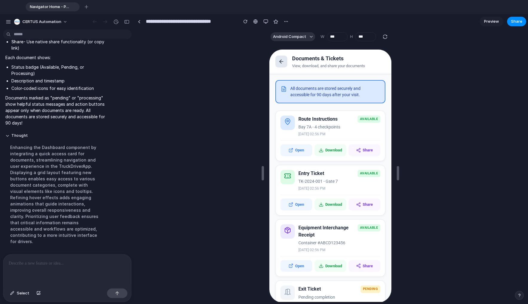
click at [280, 60] on icon at bounding box center [281, 61] width 6 height 6
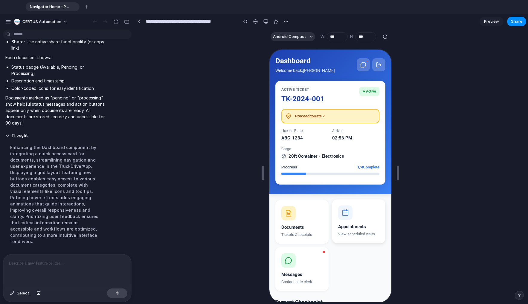
click at [333, 204] on button "Appointments View scheduled visits" at bounding box center [358, 221] width 53 height 44
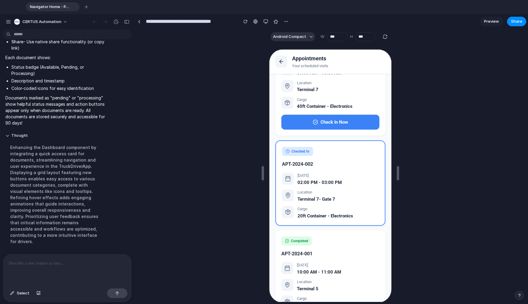
scroll to position [71, 0]
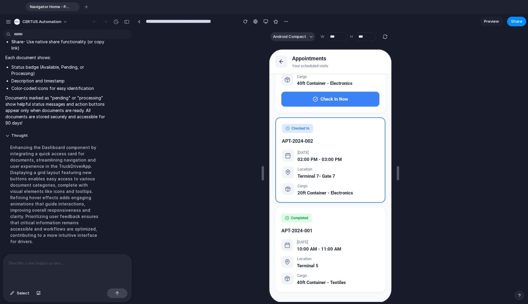
click at [331, 231] on div "APT-2024-001" at bounding box center [330, 230] width 98 height 7
click at [332, 220] on div "Completed APT-2024-001 Mon, Oct 13 10:00 AM - 11:00 AM Location Terminal 5 Carg…" at bounding box center [330, 249] width 110 height 84
click at [83, 255] on div at bounding box center [67, 271] width 128 height 32
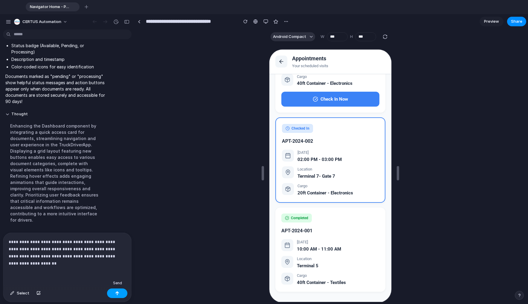
click at [112, 291] on button "button" at bounding box center [117, 294] width 20 height 10
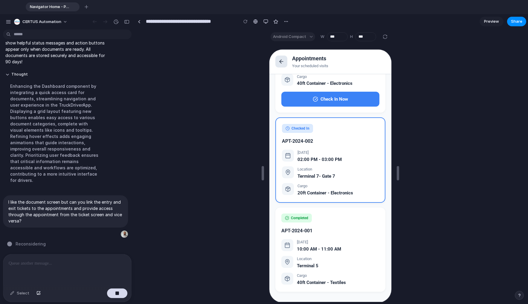
click at [279, 61] on icon at bounding box center [281, 61] width 6 height 6
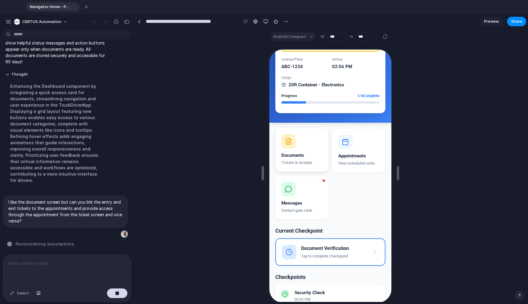
click at [295, 151] on button "Documents Tickets & receipts" at bounding box center [301, 150] width 53 height 44
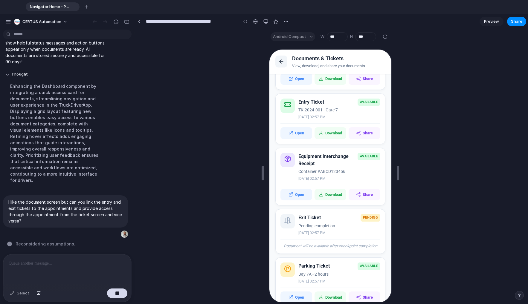
click at [310, 107] on p "TK-2024-001 - Gate 7" at bounding box center [339, 109] width 82 height 6
click at [307, 102] on h3 "Entry Ticket" at bounding box center [311, 101] width 26 height 7
click at [357, 126] on div "Open Download Share" at bounding box center [330, 131] width 100 height 16
click at [301, 134] on button "Open" at bounding box center [296, 133] width 32 height 12
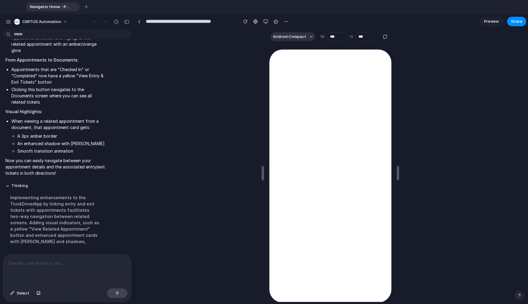
scroll to position [0, 0]
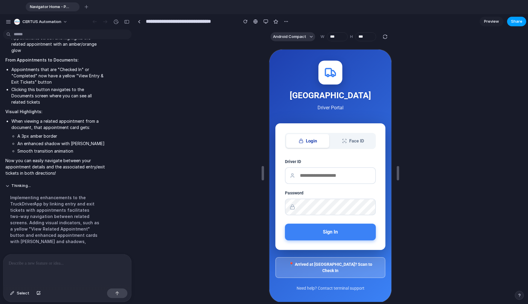
click at [512, 22] on span "Share" at bounding box center [516, 22] width 11 height 6
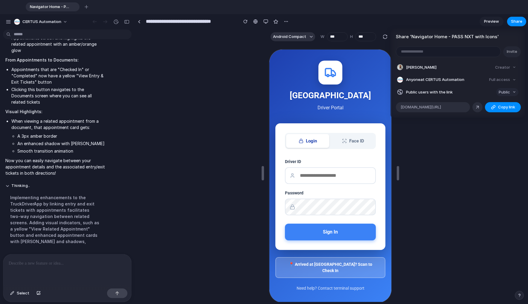
click at [510, 91] on button "Public" at bounding box center [508, 92] width 22 height 8
click at [511, 91] on div "Private Public" at bounding box center [264, 152] width 528 height 304
click at [495, 108] on div "button" at bounding box center [493, 107] width 5 height 5
click at [328, 241] on div "Share ' Navigator Home - PASS NXT with Icons ' Invite Mark Willemsen Creator An…" at bounding box center [264, 152] width 528 height 304
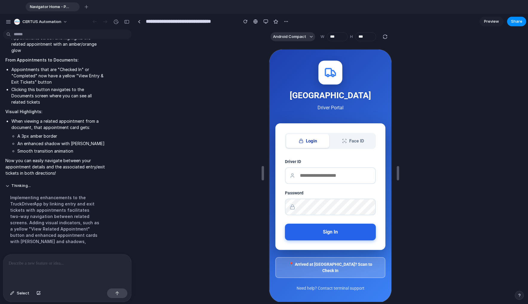
click at [331, 236] on button "Sign In" at bounding box center [329, 231] width 91 height 17
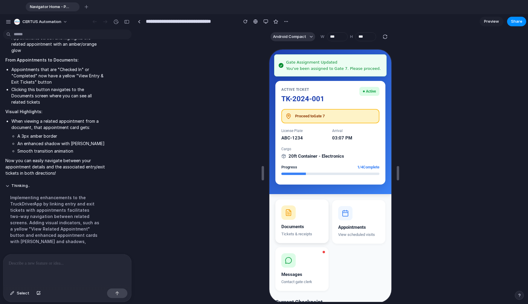
click at [302, 216] on button "Documents Tickets & receipts" at bounding box center [301, 221] width 53 height 44
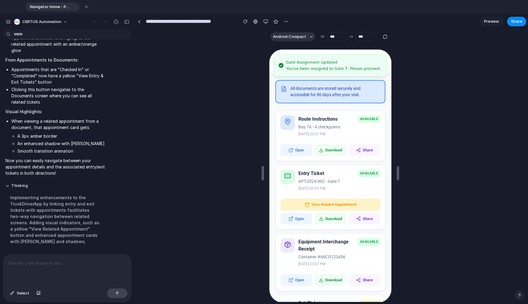
click at [313, 182] on p "APT-2024-002 - Gate 7" at bounding box center [339, 181] width 82 height 6
click at [322, 252] on h3 "Equipment Interchange Receipt" at bounding box center [326, 245] width 57 height 14
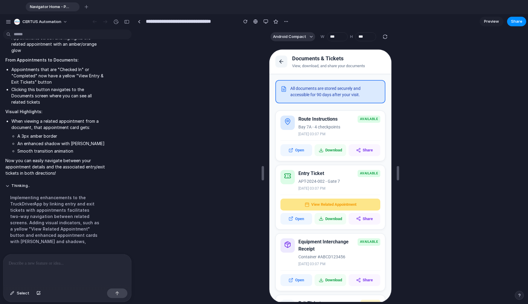
click at [330, 203] on button "View Related Appointment" at bounding box center [330, 204] width 100 height 12
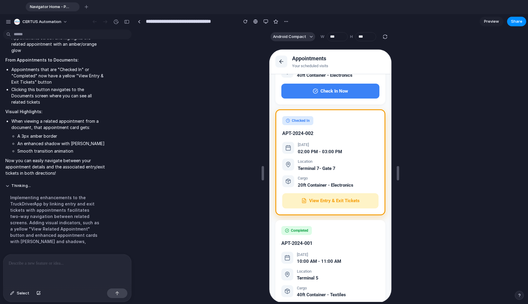
scroll to position [112, 0]
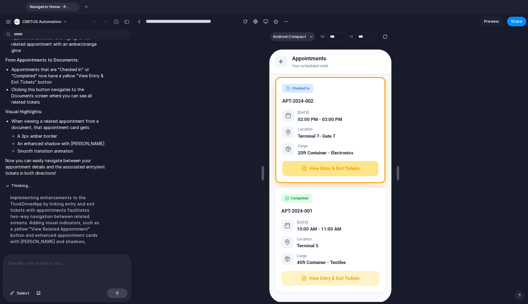
click at [341, 170] on button "View Entry & Exit Tickets" at bounding box center [330, 168] width 96 height 15
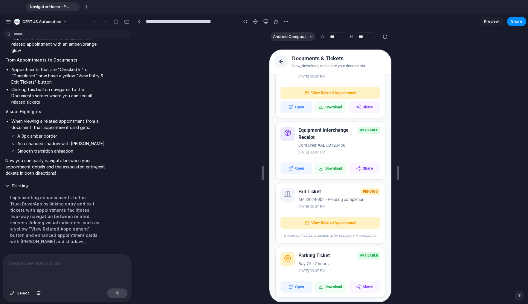
click at [25, 261] on p at bounding box center [66, 263] width 115 height 7
click at [53, 265] on p at bounding box center [66, 263] width 115 height 7
click at [32, 268] on div at bounding box center [67, 271] width 128 height 32
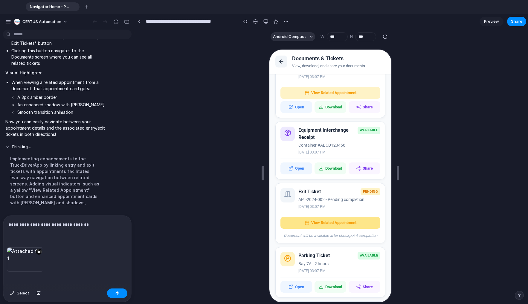
click at [311, 224] on button "View Related Appointment" at bounding box center [330, 223] width 100 height 12
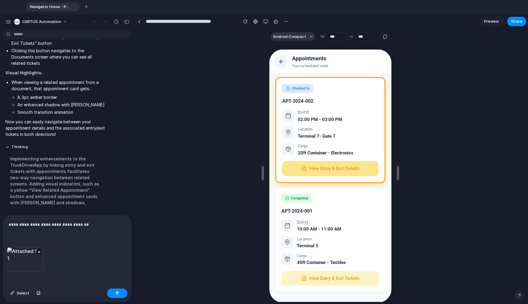
click at [316, 172] on button "View Entry & Exit Tickets" at bounding box center [330, 168] width 96 height 15
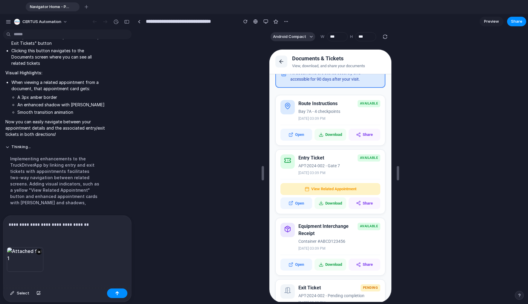
scroll to position [0, 0]
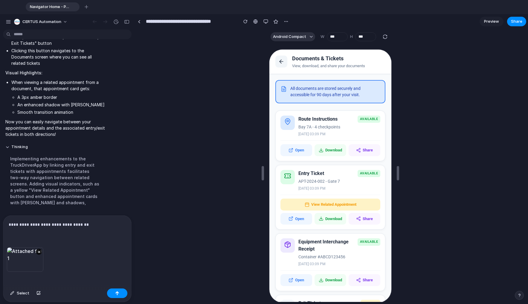
click at [79, 225] on p "**********" at bounding box center [66, 224] width 115 height 7
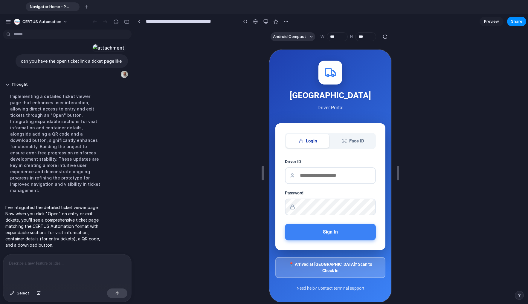
drag, startPoint x: 92, startPoint y: 239, endPoint x: -30, endPoint y: 323, distance: 148.1
click at [0, 304] on html "Navigator Home - PASS NXT with Icons To pick up a draggable item, press the spa…" at bounding box center [264, 152] width 528 height 304
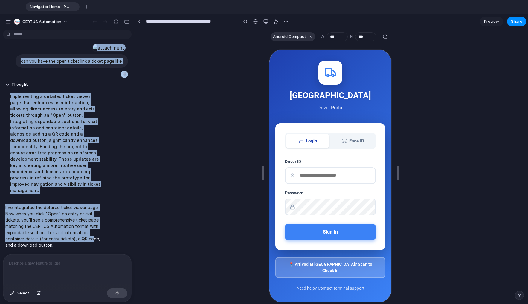
click at [104, 177] on div "Thought Implementing a detailed ticket viewer page that enhances user interacti…" at bounding box center [55, 140] width 105 height 122
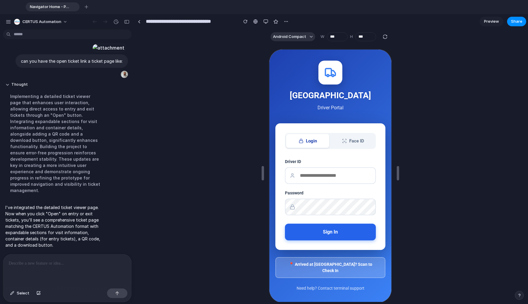
click at [321, 235] on button "Sign In" at bounding box center [329, 231] width 91 height 17
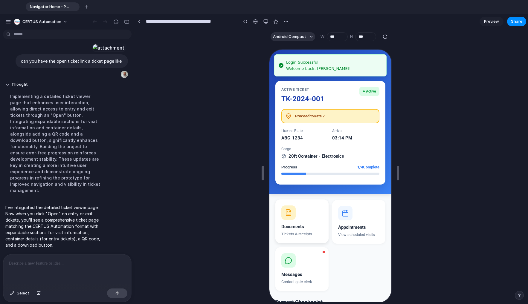
click at [298, 215] on button "Documents Tickets & receipts" at bounding box center [301, 221] width 53 height 44
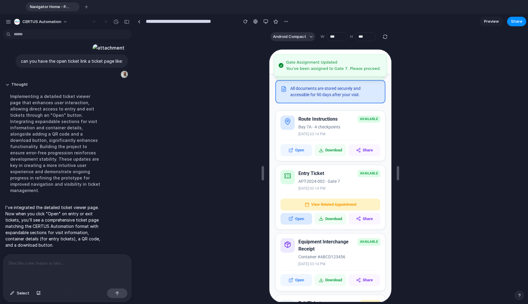
click at [293, 215] on button "Open" at bounding box center [296, 219] width 32 height 12
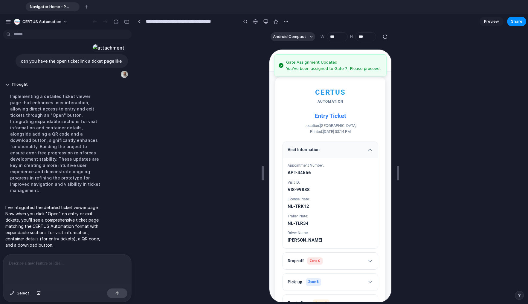
click at [331, 148] on button "Visit Information" at bounding box center [329, 149] width 95 height 16
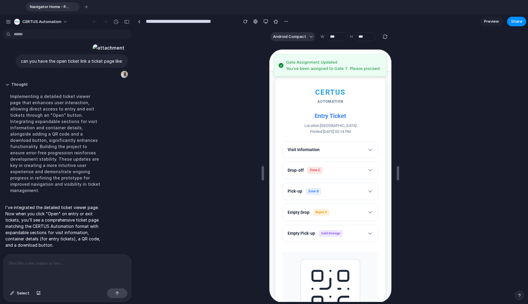
click at [330, 170] on button "Drop-off Zone C" at bounding box center [329, 170] width 95 height 17
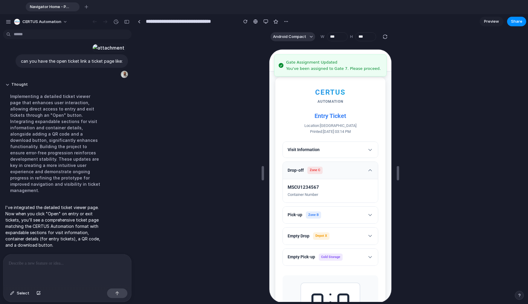
click at [330, 170] on button "Drop-off Zone C" at bounding box center [329, 170] width 95 height 17
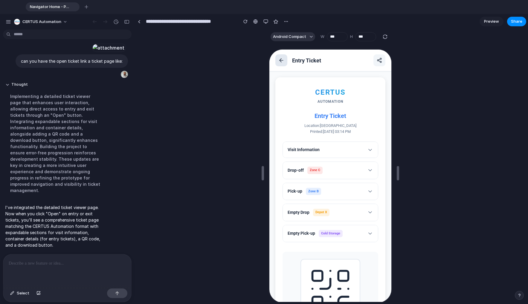
click at [284, 60] on button at bounding box center [281, 60] width 12 height 12
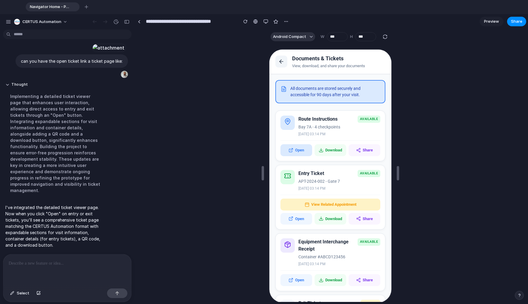
click at [299, 149] on button "Open" at bounding box center [296, 150] width 32 height 12
click at [16, 260] on p at bounding box center [66, 263] width 115 height 7
click at [278, 61] on icon at bounding box center [281, 61] width 6 height 6
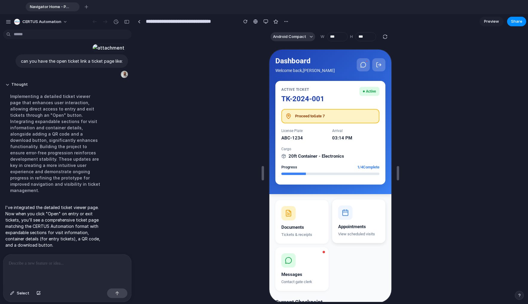
click at [340, 230] on button "Appointments View scheduled visits" at bounding box center [358, 221] width 53 height 44
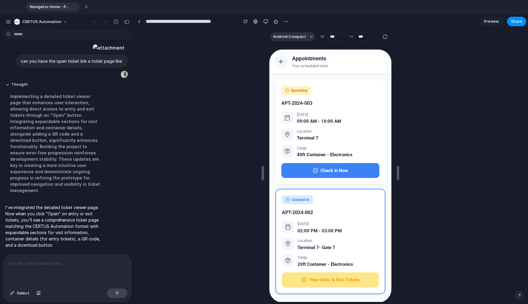
click at [320, 277] on button "View Entry & Exit Tickets" at bounding box center [329, 279] width 97 height 15
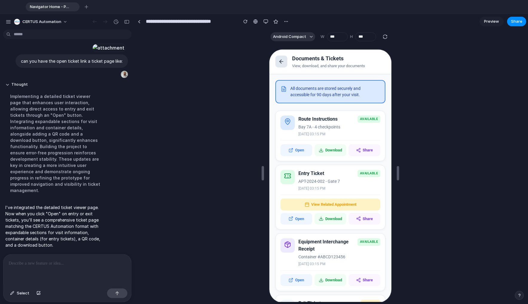
click at [283, 63] on icon at bounding box center [281, 61] width 6 height 6
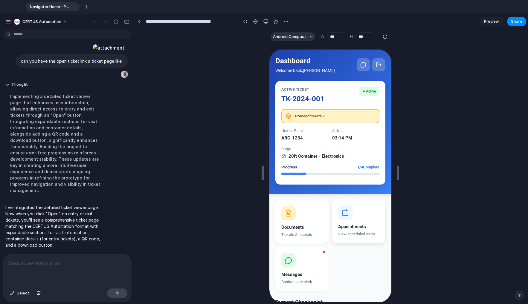
click at [342, 220] on button "Appointments View scheduled visits" at bounding box center [358, 221] width 53 height 44
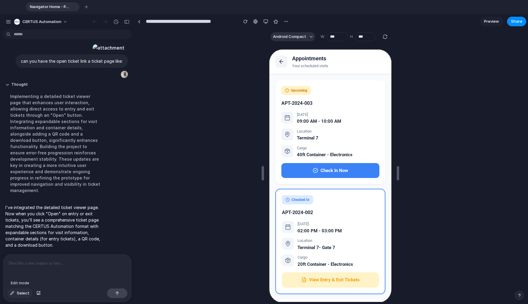
click at [19, 295] on span "Select" at bounding box center [23, 294] width 13 height 6
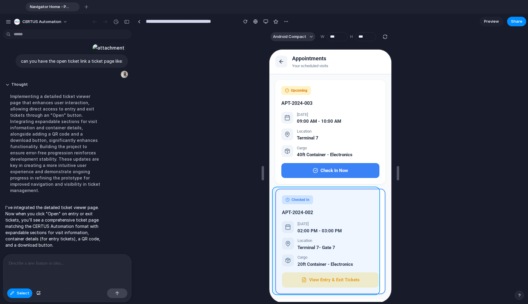
click at [354, 207] on div at bounding box center [329, 176] width 123 height 255
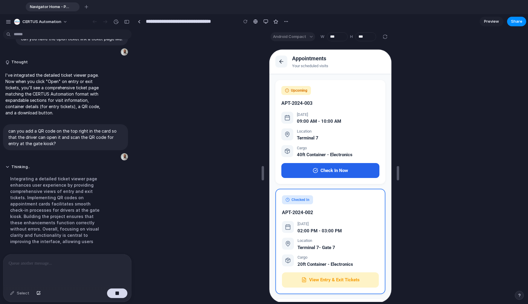
scroll to position [4413, 0]
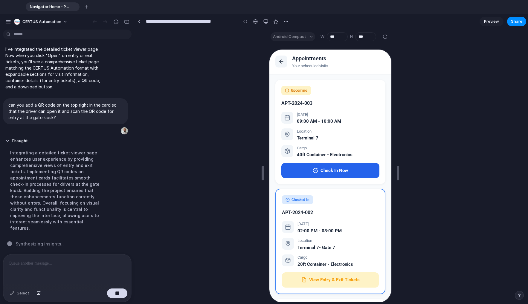
click at [316, 173] on button "Check In Now" at bounding box center [330, 170] width 98 height 15
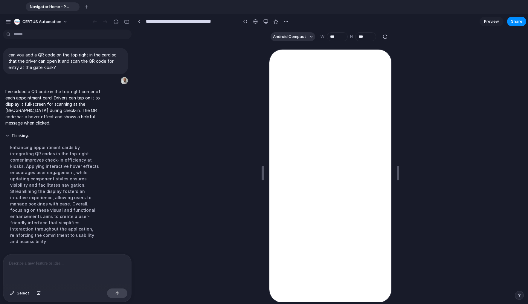
scroll to position [0, 0]
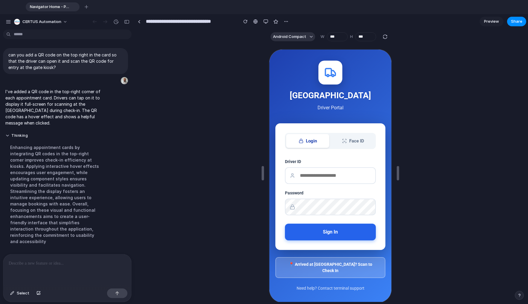
click at [334, 227] on button "Sign In" at bounding box center [329, 231] width 91 height 17
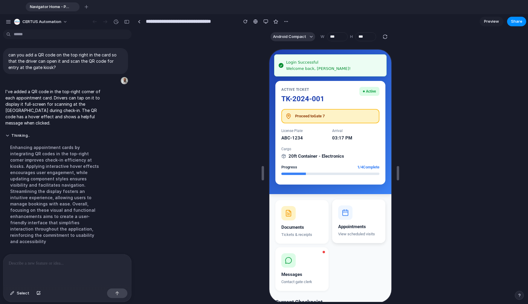
click at [354, 224] on div "Appointments" at bounding box center [358, 226] width 41 height 7
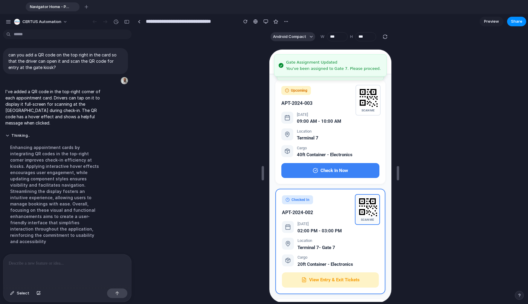
click at [365, 219] on div "SCAN ME" at bounding box center [366, 219] width 19 height 4
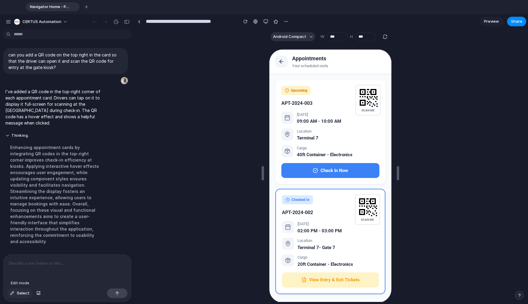
click at [22, 296] on span "Select" at bounding box center [23, 294] width 13 height 6
click at [367, 217] on div at bounding box center [329, 176] width 123 height 255
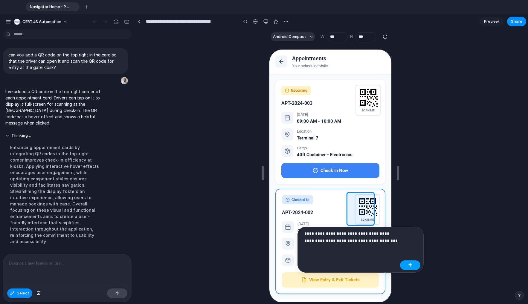
click at [406, 265] on button "button" at bounding box center [410, 266] width 20 height 10
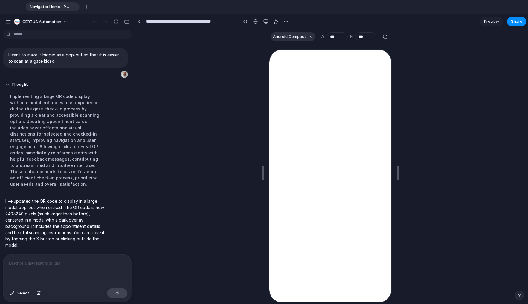
scroll to position [4520, 0]
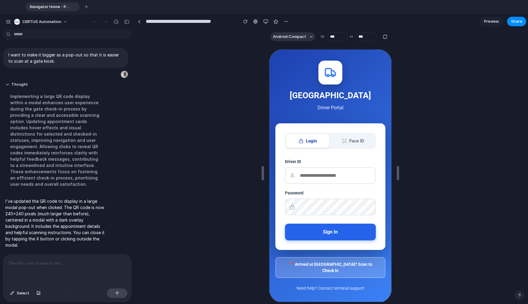
click at [343, 235] on button "Sign In" at bounding box center [329, 231] width 91 height 17
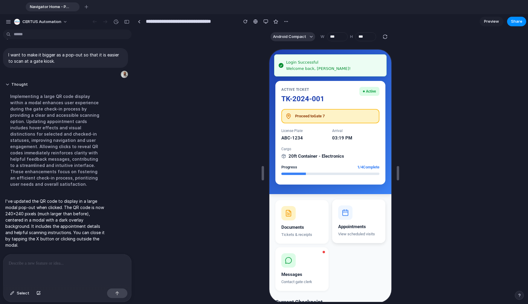
click at [349, 217] on div at bounding box center [345, 212] width 14 height 14
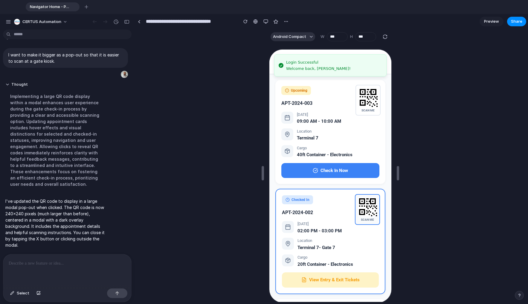
click at [368, 212] on rect at bounding box center [366, 206] width 19 height 19
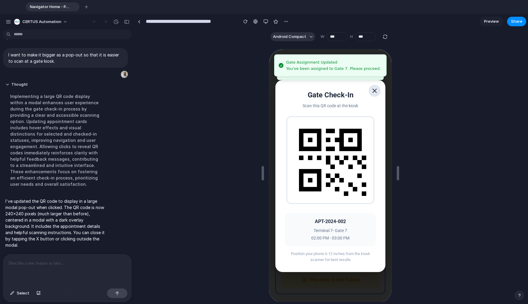
click at [372, 92] on icon at bounding box center [374, 91] width 4 height 4
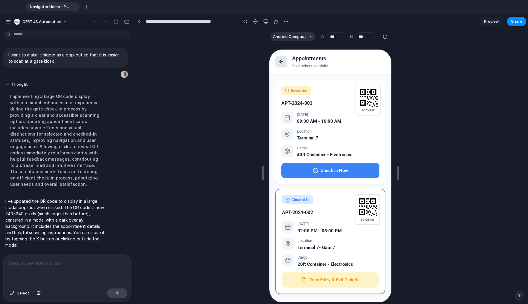
click at [277, 67] on button at bounding box center [281, 61] width 12 height 12
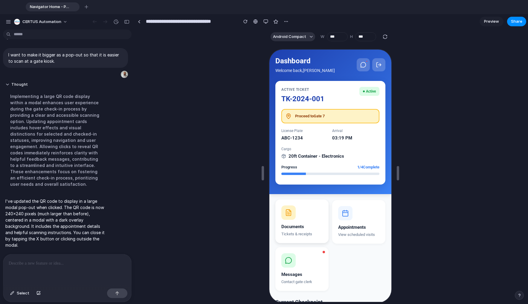
click at [292, 217] on div at bounding box center [288, 212] width 14 height 14
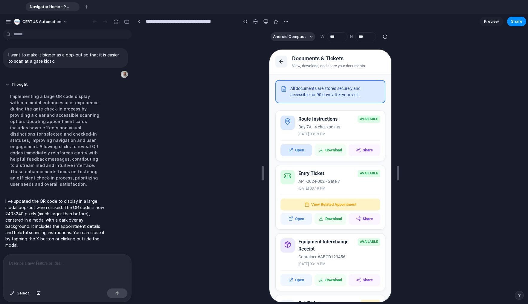
click at [301, 149] on button "Open" at bounding box center [296, 150] width 32 height 12
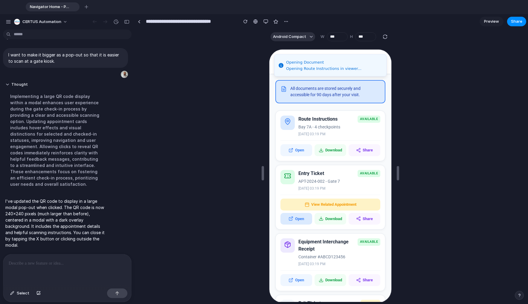
click at [301, 223] on button "Open" at bounding box center [296, 219] width 32 height 12
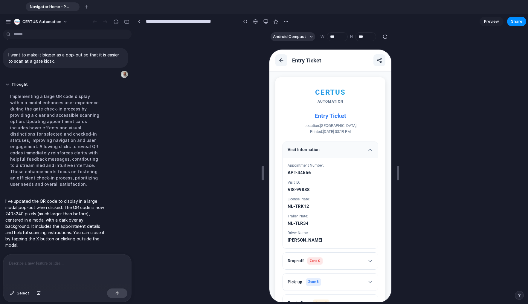
click at [328, 260] on button "Drop-off Zone C" at bounding box center [329, 260] width 95 height 17
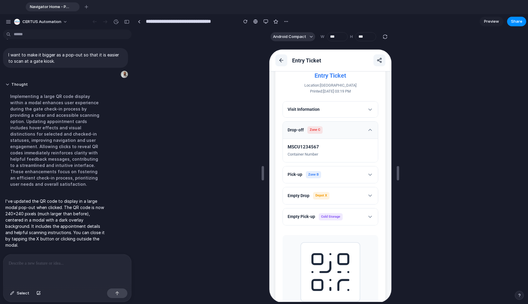
scroll to position [0, 0]
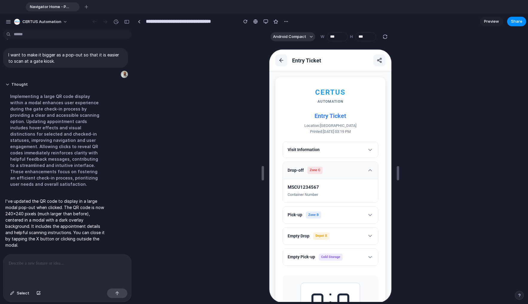
click at [330, 171] on button "Drop-off Zone C" at bounding box center [329, 170] width 95 height 17
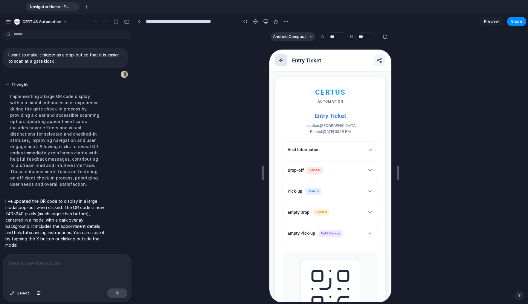
click at [282, 60] on icon at bounding box center [281, 60] width 6 height 6
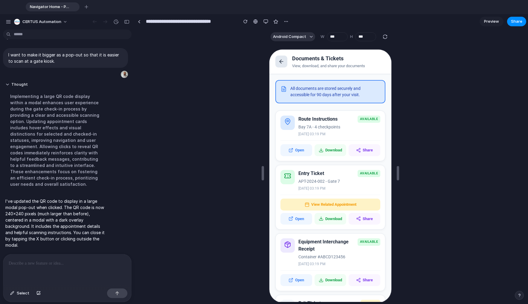
click at [284, 62] on button at bounding box center [281, 61] width 12 height 12
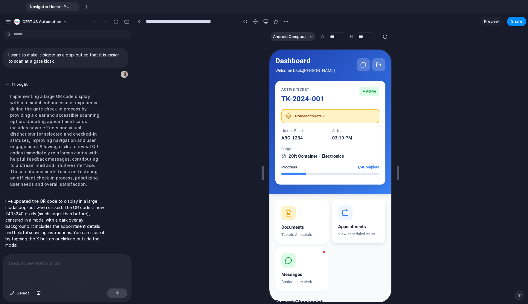
click at [350, 220] on button "Appointments View scheduled visits" at bounding box center [358, 221] width 53 height 44
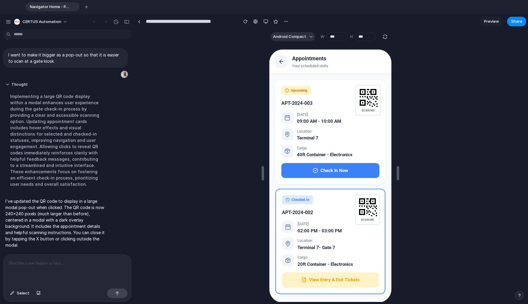
click at [47, 260] on p at bounding box center [66, 263] width 115 height 7
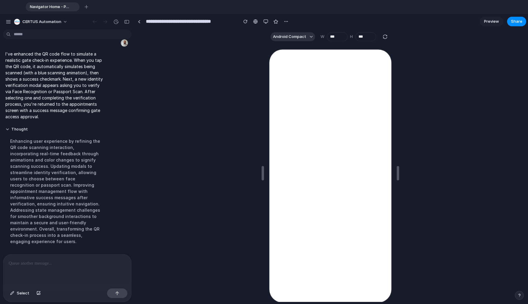
scroll to position [4216, 0]
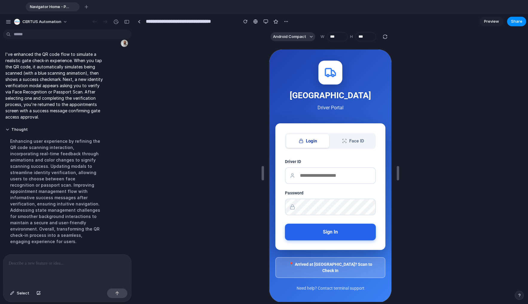
click at [357, 240] on button "Sign In" at bounding box center [329, 231] width 91 height 17
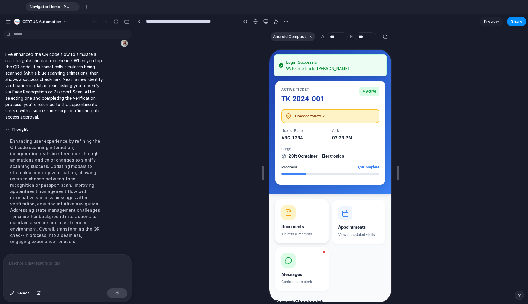
click at [310, 213] on button "Documents Tickets & receipts" at bounding box center [301, 221] width 53 height 44
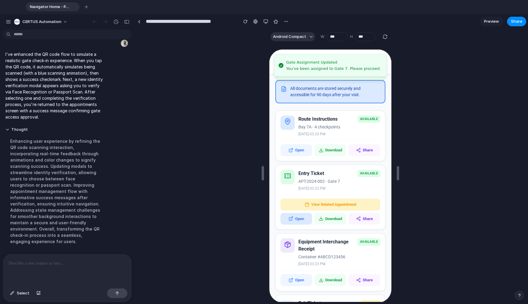
click at [302, 220] on button "Open" at bounding box center [296, 219] width 32 height 12
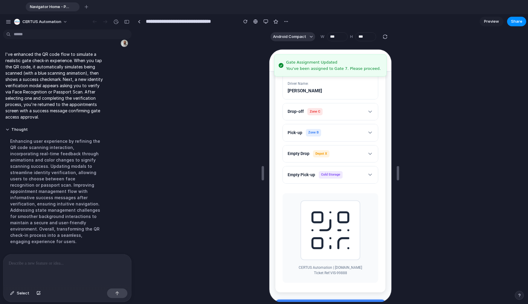
scroll to position [0, 0]
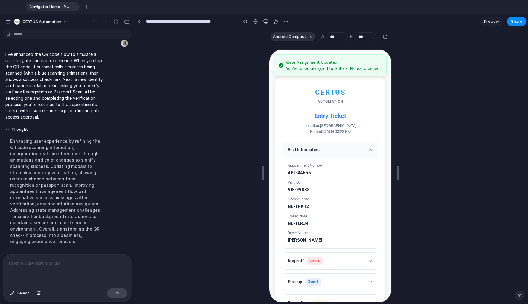
click at [363, 64] on div "Gate Assignment Updated" at bounding box center [333, 62] width 95 height 6
click at [354, 90] on div "CERTUS" at bounding box center [330, 91] width 96 height 11
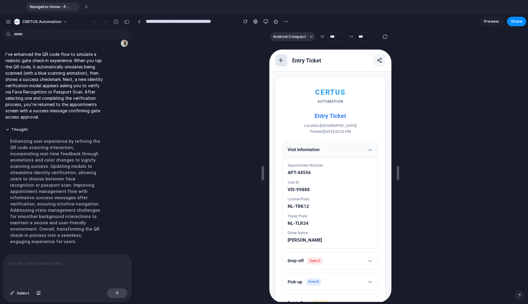
click at [282, 62] on icon at bounding box center [281, 60] width 6 height 6
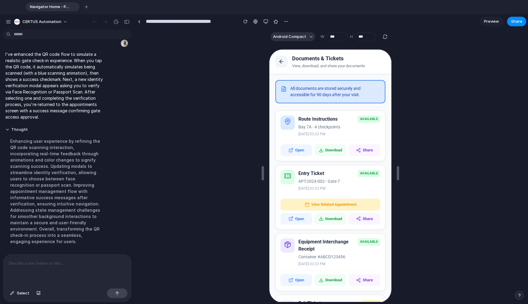
click at [285, 64] on button at bounding box center [281, 61] width 12 height 12
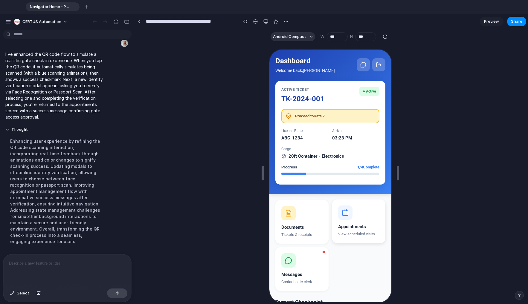
click at [347, 215] on div at bounding box center [345, 212] width 14 height 14
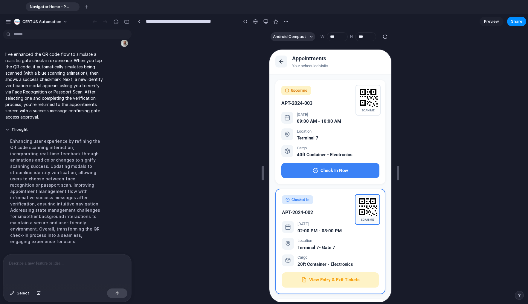
click at [366, 212] on rect at bounding box center [366, 206] width 19 height 19
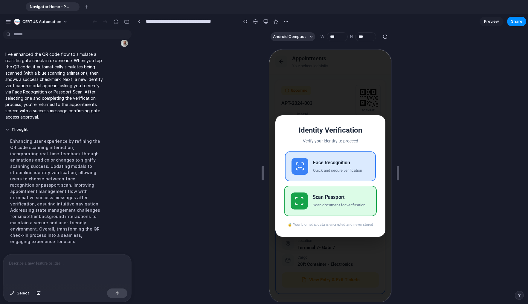
click at [343, 196] on div "Scan Passport" at bounding box center [340, 197] width 57 height 7
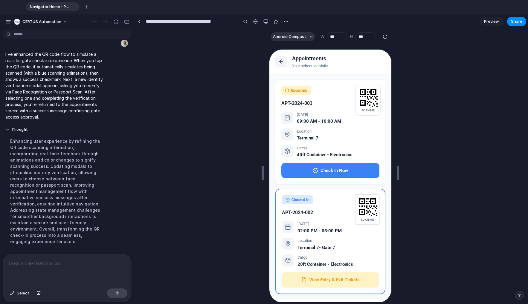
scroll to position [4216, 0]
click at [281, 58] on button at bounding box center [281, 61] width 12 height 12
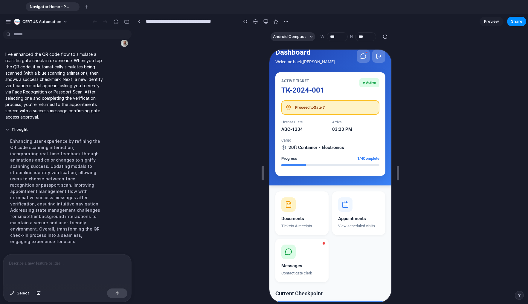
scroll to position [0, 0]
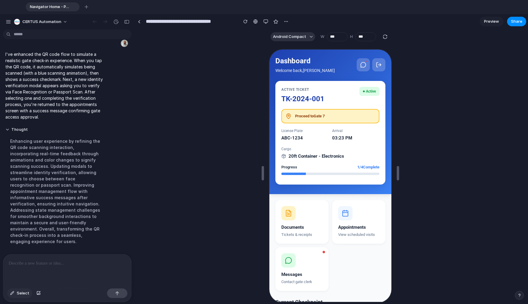
click at [18, 294] on span "Select" at bounding box center [23, 294] width 13 height 6
click at [301, 89] on div at bounding box center [329, 176] width 123 height 255
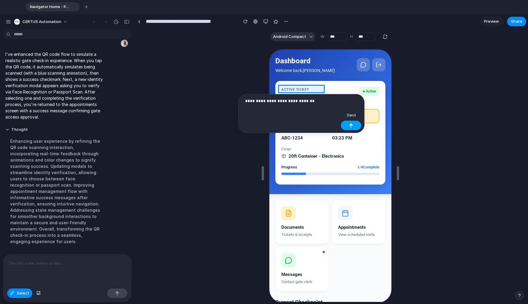
click at [346, 124] on button "button" at bounding box center [351, 126] width 20 height 10
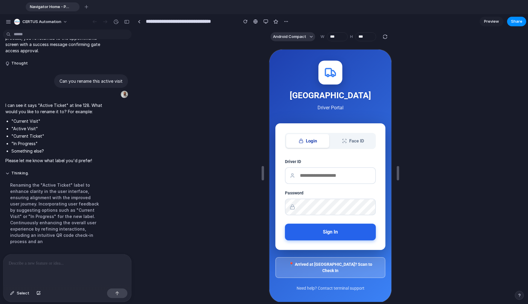
click at [322, 231] on button "Sign In" at bounding box center [329, 231] width 91 height 17
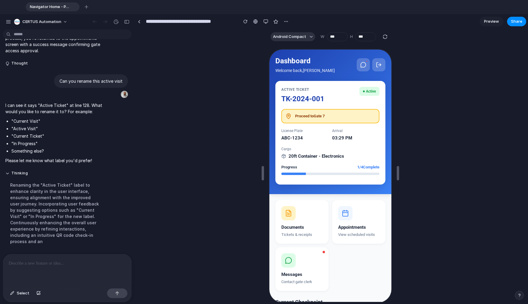
click at [25, 124] on li ""Current Visit"" at bounding box center [58, 121] width 94 height 6
click at [24, 132] on li ""Active Visit"" at bounding box center [58, 129] width 94 height 6
drag, startPoint x: 40, startPoint y: 139, endPoint x: 13, endPoint y: 141, distance: 26.7
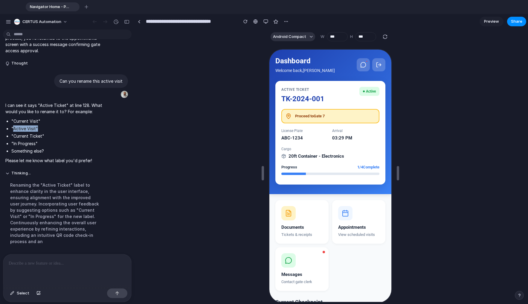
click at [13, 132] on li ""Active Visit"" at bounding box center [58, 129] width 94 height 6
click at [40, 135] on ul ""Current Visit" "Active Visit" "Current Ticket" "In Progress" Something else?" at bounding box center [55, 136] width 100 height 36
drag, startPoint x: 42, startPoint y: 128, endPoint x: 6, endPoint y: 130, distance: 36.2
click at [11, 124] on li ""Current Visit"" at bounding box center [58, 121] width 94 height 6
copy li ""Current Visit""
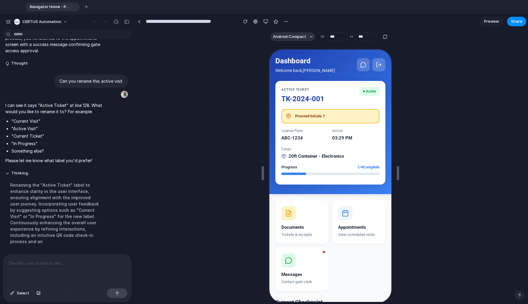
click at [26, 264] on p at bounding box center [66, 263] width 115 height 7
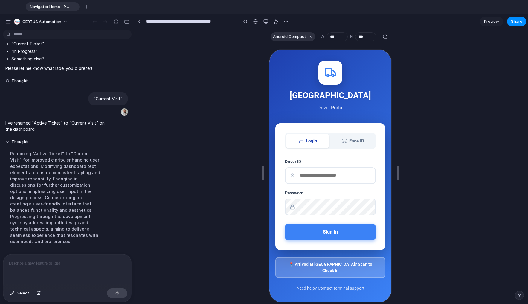
scroll to position [3412, 0]
click at [305, 227] on button "Sign In" at bounding box center [329, 231] width 91 height 17
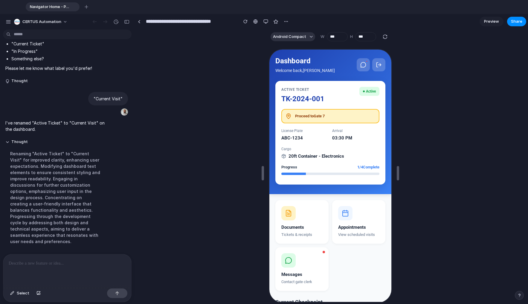
click at [220, 120] on div at bounding box center [330, 173] width 391 height 258
click at [244, 23] on div "button" at bounding box center [245, 21] width 4 height 4
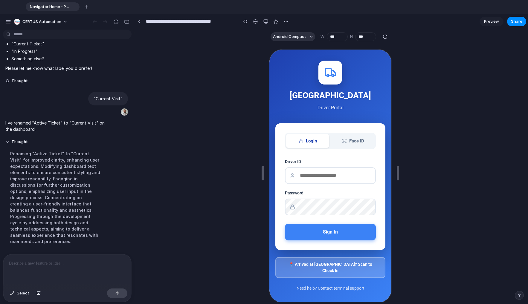
scroll to position [0, 0]
click at [331, 236] on button "Sign In" at bounding box center [329, 231] width 91 height 17
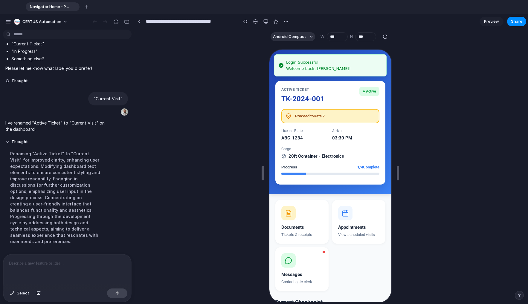
click at [297, 89] on div "Active Ticket" at bounding box center [302, 88] width 43 height 5
click at [344, 222] on button "Appointments View scheduled visits" at bounding box center [358, 221] width 53 height 44
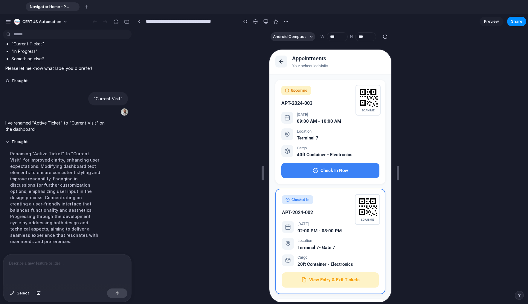
click at [278, 62] on button at bounding box center [281, 61] width 12 height 12
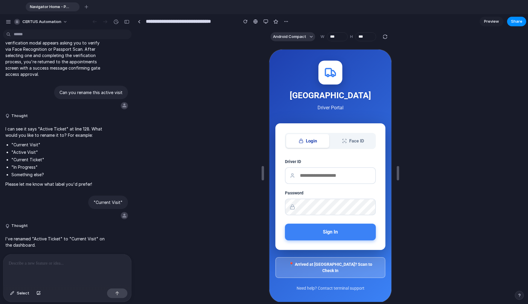
scroll to position [3320, 0]
click at [330, 234] on button "Sign In" at bounding box center [329, 231] width 91 height 17
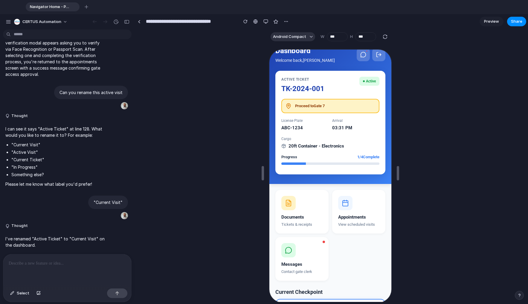
scroll to position [0, 0]
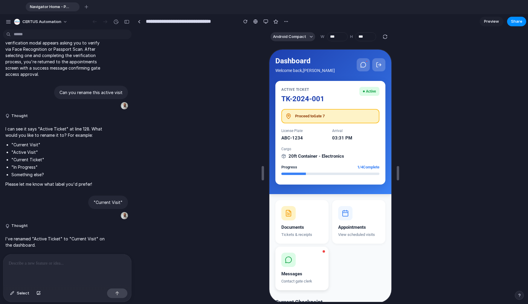
click at [313, 265] on button "Messages Contact gate clerk" at bounding box center [301, 268] width 53 height 44
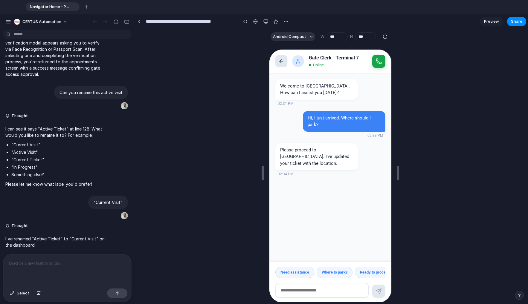
click at [280, 61] on icon at bounding box center [281, 61] width 4 height 0
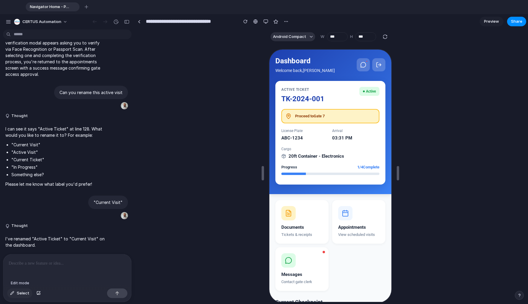
click at [18, 293] on span "Select" at bounding box center [23, 294] width 13 height 6
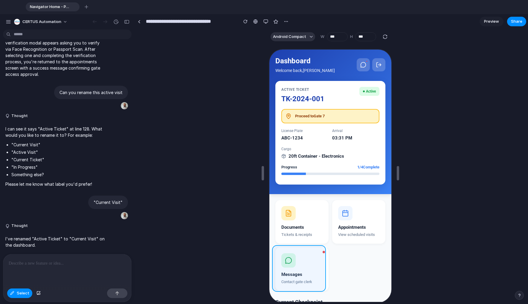
click at [309, 263] on div at bounding box center [329, 176] width 123 height 255
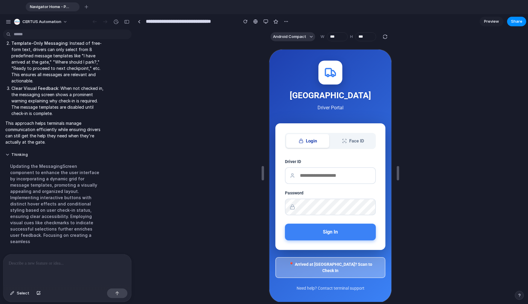
click at [325, 266] on button "📍 Arrived at [GEOGRAPHIC_DATA]? Scan to Check In" at bounding box center [330, 267] width 110 height 21
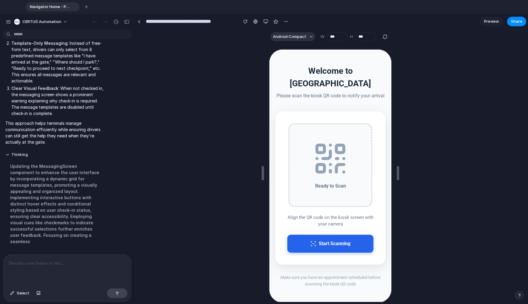
click at [331, 235] on button "Start Scanning" at bounding box center [330, 243] width 86 height 18
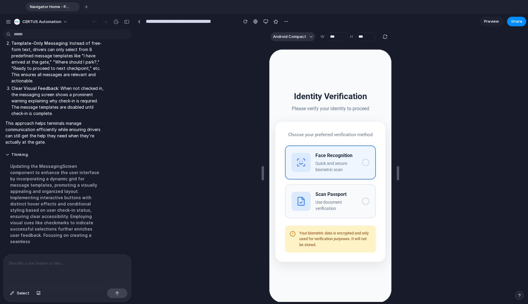
click at [331, 157] on h3 "Face Recognition" at bounding box center [336, 155] width 42 height 7
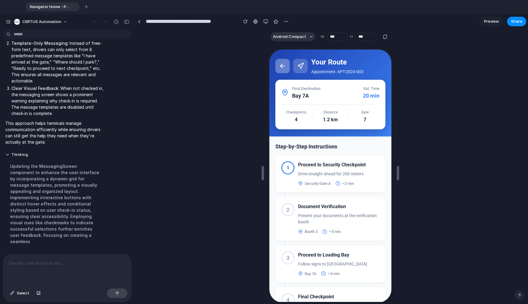
click at [288, 67] on button at bounding box center [282, 65] width 14 height 14
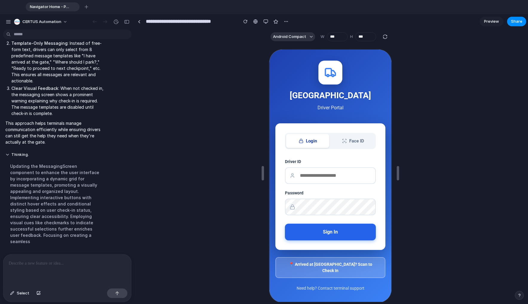
click at [339, 232] on button "Sign In" at bounding box center [329, 231] width 91 height 17
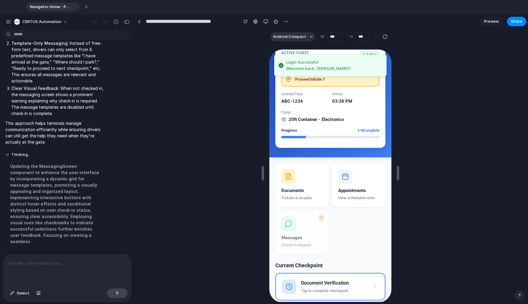
scroll to position [60, 0]
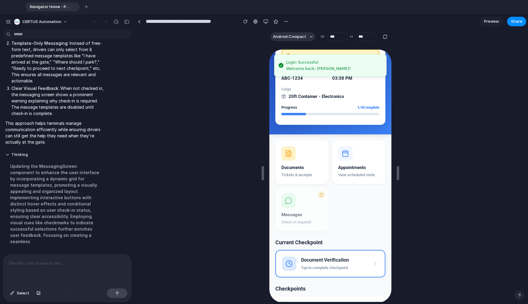
click at [301, 208] on button "Messages Check-in required" at bounding box center [301, 209] width 53 height 44
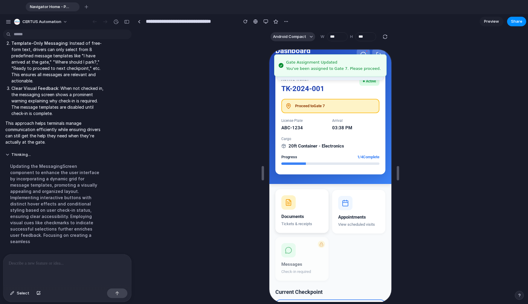
scroll to position [0, 0]
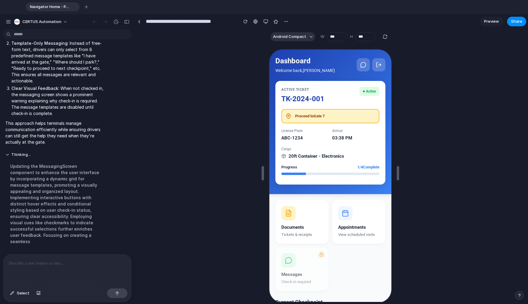
click at [305, 265] on button "Messages Check-in required" at bounding box center [301, 269] width 53 height 44
click at [349, 229] on div "Appointments" at bounding box center [358, 226] width 41 height 7
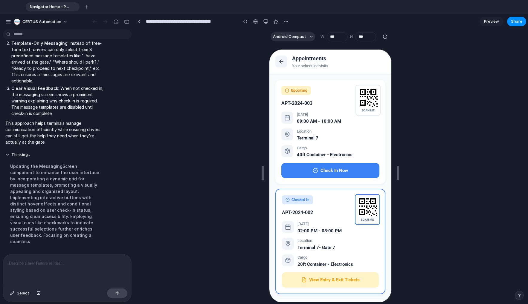
click at [366, 209] on rect at bounding box center [366, 206] width 19 height 19
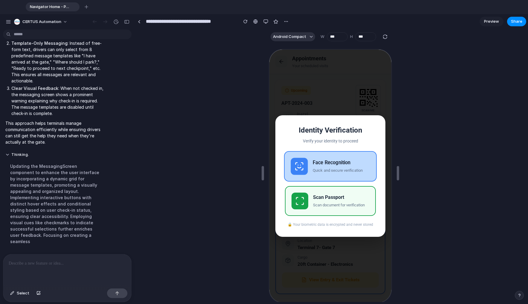
click at [341, 161] on div "Face Recognition" at bounding box center [340, 162] width 57 height 7
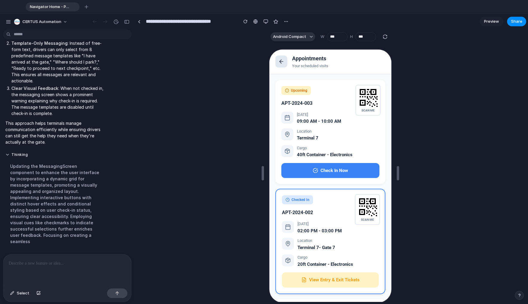
click at [280, 63] on icon at bounding box center [281, 61] width 6 height 6
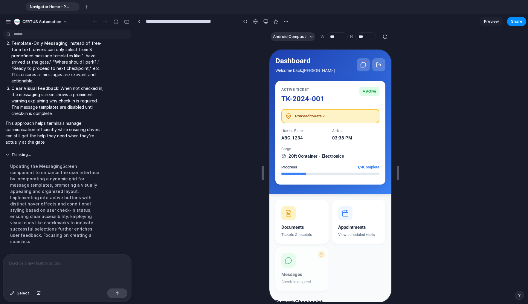
click at [322, 256] on div at bounding box center [320, 254] width 7 height 7
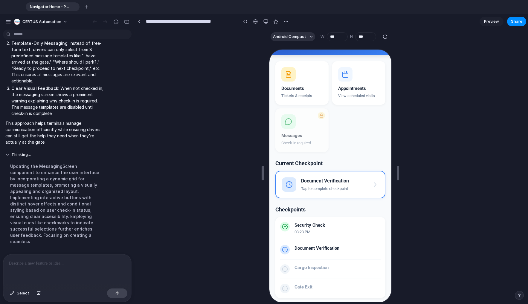
scroll to position [150, 0]
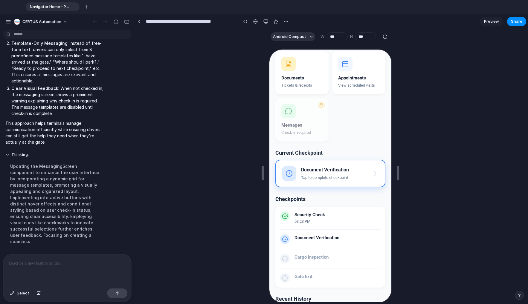
click at [318, 174] on div "Document Verification Tap to complete checkpoint" at bounding box center [325, 173] width 48 height 14
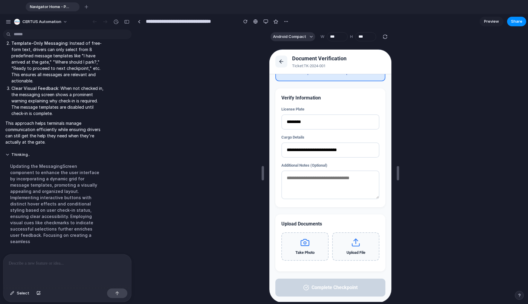
scroll to position [31, 0]
click at [281, 63] on icon at bounding box center [280, 61] width 2 height 4
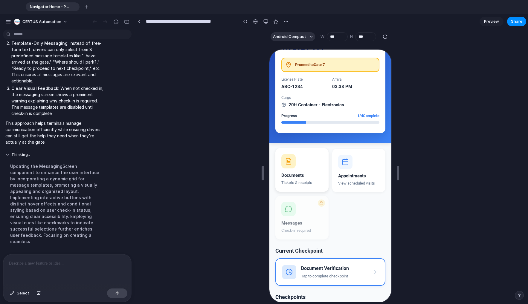
scroll to position [90, 0]
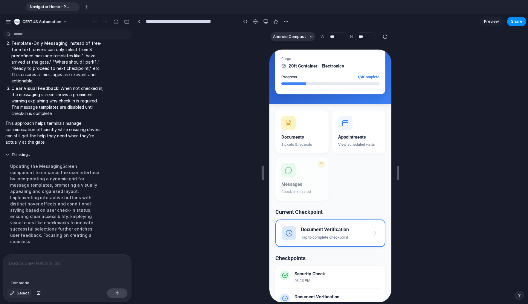
click at [15, 297] on button "Select" at bounding box center [19, 294] width 25 height 10
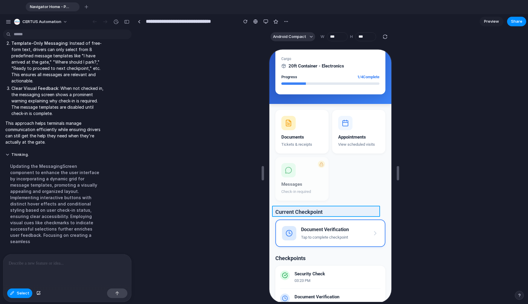
click at [303, 211] on div at bounding box center [329, 176] width 123 height 255
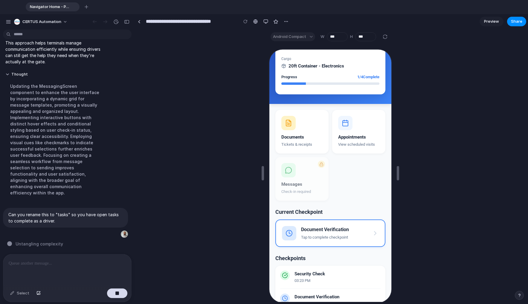
scroll to position [3557, 0]
click at [315, 175] on button "Messages Check-in required" at bounding box center [301, 179] width 53 height 44
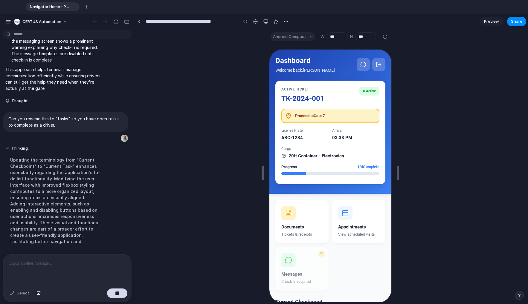
scroll to position [3557, 0]
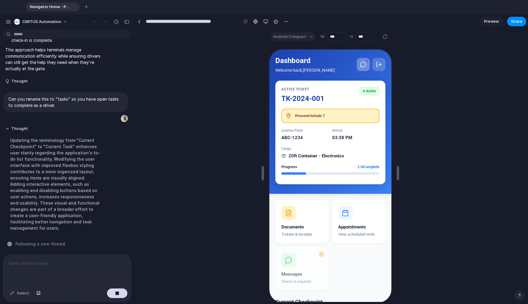
click at [361, 67] on button at bounding box center [362, 63] width 13 height 13
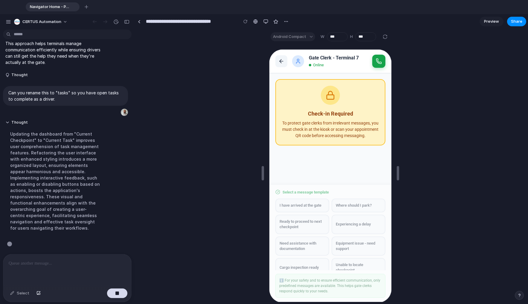
scroll to position [3569, 0]
click at [371, 64] on div "Gate Clerk - Terminal 7 Online" at bounding box center [330, 61] width 122 height 24
click at [377, 63] on icon at bounding box center [378, 61] width 6 height 6
click at [281, 60] on icon at bounding box center [281, 61] width 6 height 6
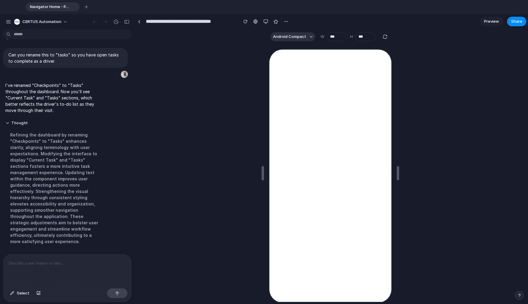
scroll to position [3426, 0]
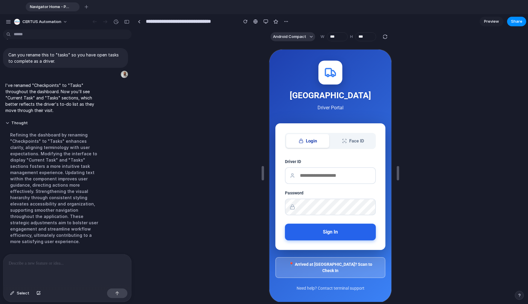
click at [313, 235] on button "Sign In" at bounding box center [329, 231] width 91 height 17
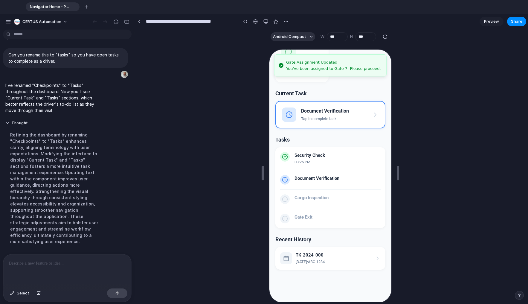
scroll to position [209, 0]
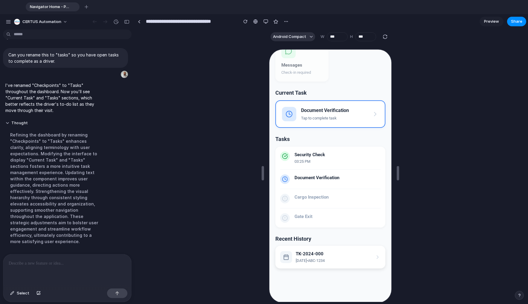
click at [322, 266] on div "TK-2024-000 [DATE] • ABC-1234" at bounding box center [330, 257] width 110 height 23
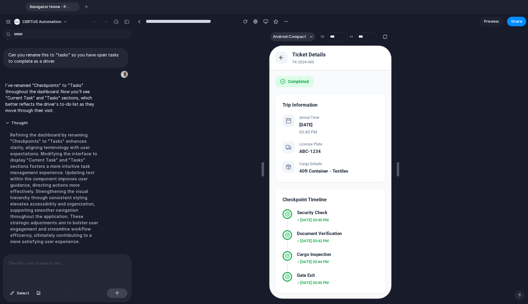
scroll to position [0, 0]
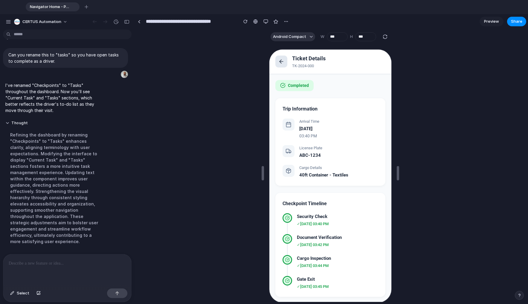
click at [286, 65] on button at bounding box center [281, 61] width 12 height 12
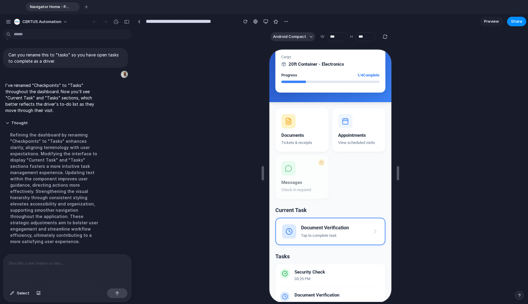
scroll to position [209, 0]
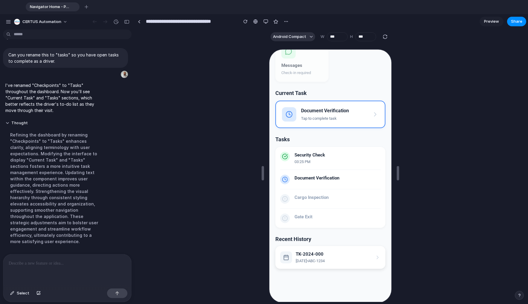
click at [336, 258] on div "TK-2024-000 Oct 13 • ABC-1234" at bounding box center [330, 257] width 100 height 13
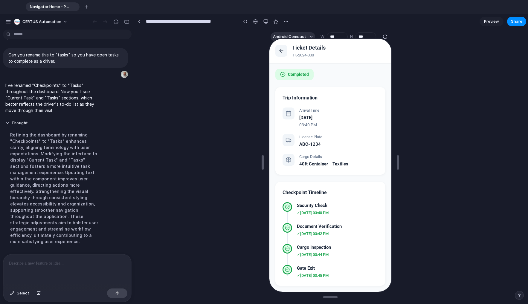
scroll to position [0, 0]
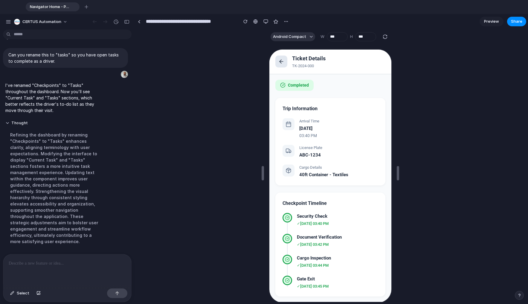
click at [283, 64] on icon at bounding box center [281, 61] width 6 height 6
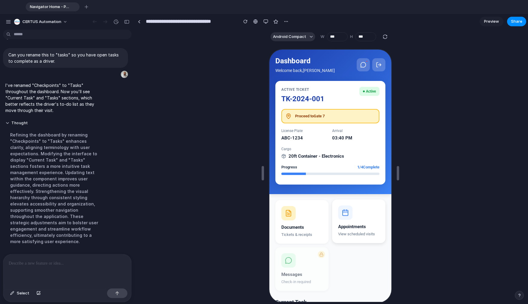
click at [355, 216] on button "Appointments View scheduled visits" at bounding box center [358, 221] width 53 height 44
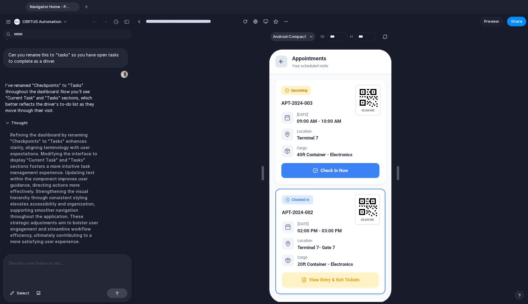
click at [279, 61] on icon at bounding box center [281, 61] width 6 height 6
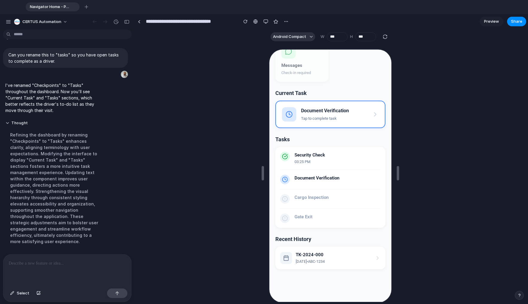
scroll to position [210, 0]
click at [321, 257] on div "TK-2024-000 Oct 13 • ABC-1234" at bounding box center [309, 256] width 29 height 13
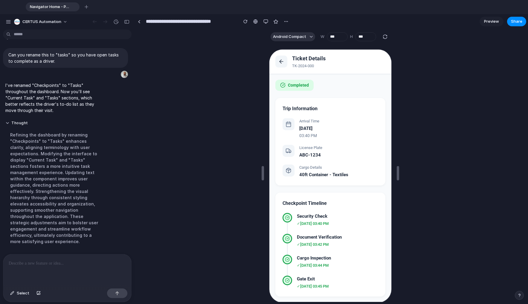
click at [296, 202] on h3 "Checkpoint Timeline" at bounding box center [330, 202] width 96 height 7
click at [319, 194] on div "Checkpoint Timeline Security Check ✓ Oct 13, 03:40 PM Document Verification ✓ O…" at bounding box center [330, 244] width 110 height 104
click at [284, 61] on icon at bounding box center [281, 61] width 6 height 6
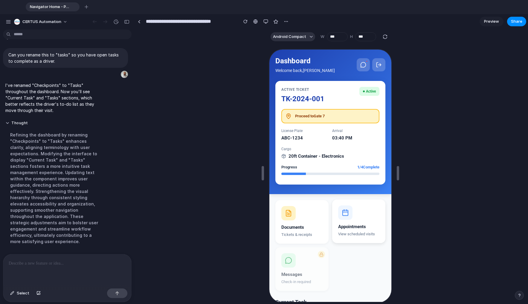
click at [344, 222] on button "Appointments View scheduled visits" at bounding box center [358, 221] width 53 height 44
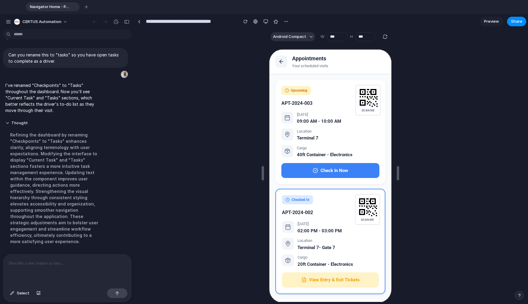
click at [276, 64] on button at bounding box center [281, 61] width 12 height 12
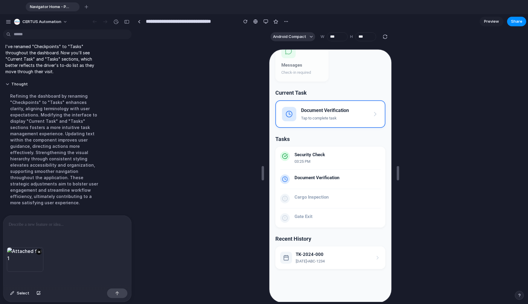
scroll to position [3426, 0]
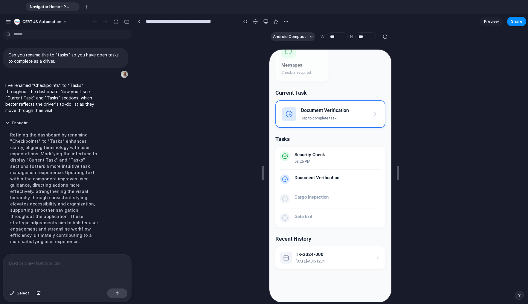
click at [36, 269] on div at bounding box center [67, 271] width 128 height 32
click at [61, 260] on p at bounding box center [67, 263] width 117 height 7
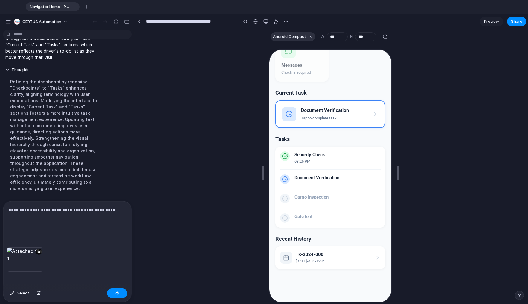
click at [55, 208] on p "**********" at bounding box center [66, 218] width 115 height 22
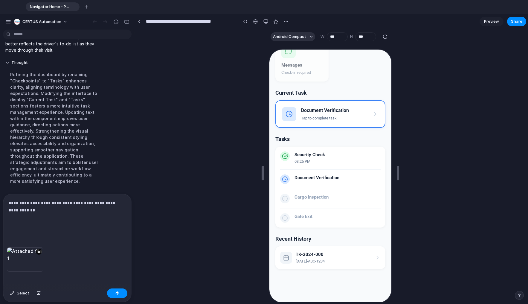
click at [37, 226] on div "**********" at bounding box center [67, 220] width 128 height 53
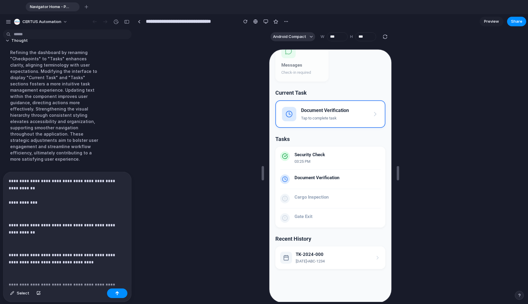
click at [33, 231] on p "**********" at bounding box center [65, 229] width 112 height 14
click at [43, 212] on p at bounding box center [67, 214] width 117 height 7
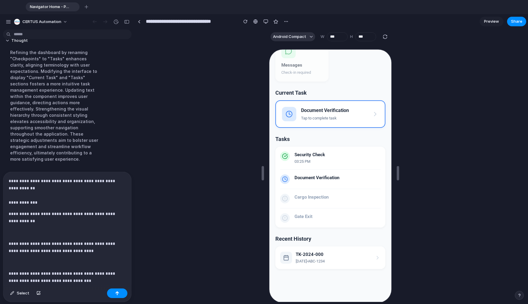
click at [32, 195] on p "**********" at bounding box center [65, 192] width 112 height 29
click at [46, 190] on p "**********" at bounding box center [65, 192] width 112 height 29
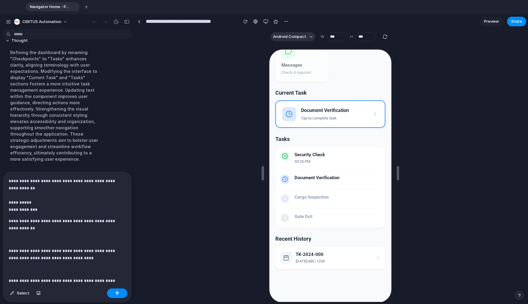
click at [45, 207] on p "**********" at bounding box center [65, 196] width 112 height 36
click at [45, 203] on p "**********" at bounding box center [65, 196] width 112 height 36
click at [41, 236] on p at bounding box center [67, 239] width 117 height 7
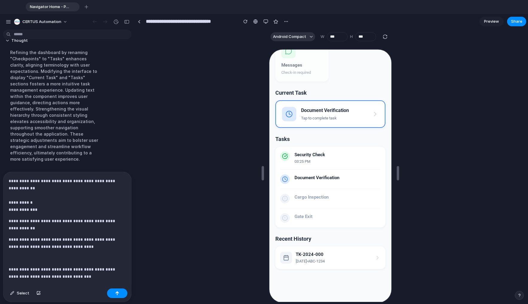
click at [35, 254] on div "**********" at bounding box center [67, 229] width 128 height 114
click at [42, 240] on p "**********" at bounding box center [65, 243] width 112 height 14
click at [43, 257] on p at bounding box center [67, 258] width 117 height 7
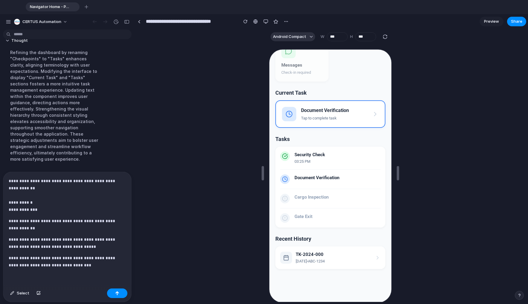
click at [44, 257] on p "**********" at bounding box center [65, 262] width 112 height 14
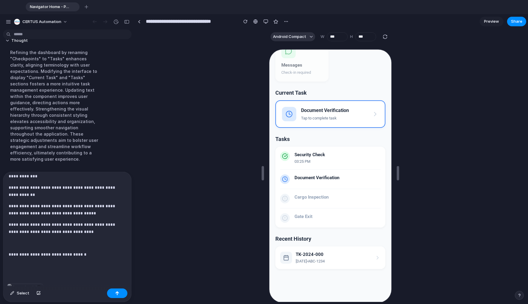
scroll to position [34, 0]
click at [52, 239] on div "**********" at bounding box center [66, 228] width 126 height 112
click at [36, 270] on div "**********" at bounding box center [66, 228] width 126 height 112
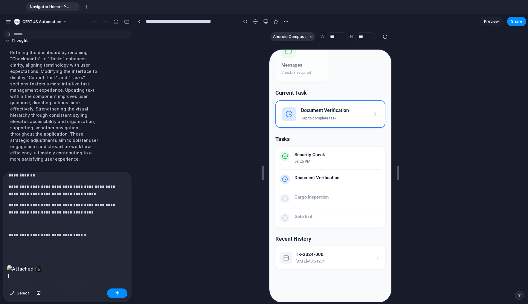
scroll to position [39, 0]
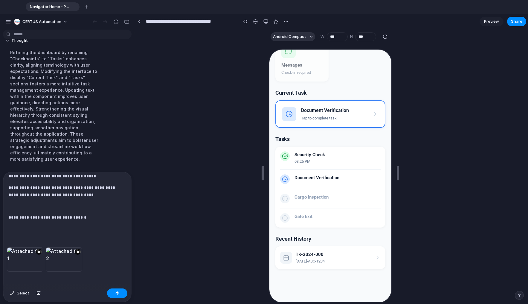
click at [43, 226] on div "**********" at bounding box center [66, 192] width 126 height 112
click at [118, 290] on button "button" at bounding box center [117, 294] width 20 height 10
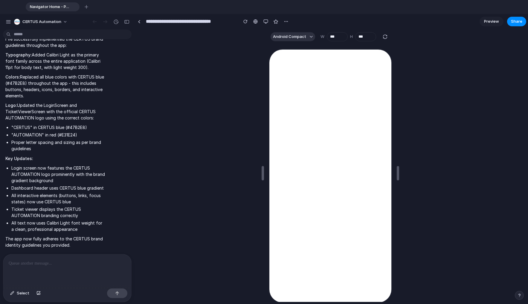
scroll to position [3778, 0]
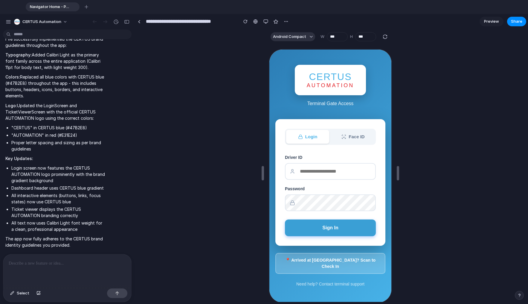
click at [347, 230] on button "Sign In" at bounding box center [329, 227] width 91 height 17
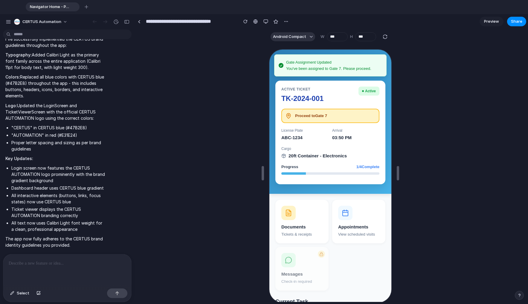
scroll to position [0, 0]
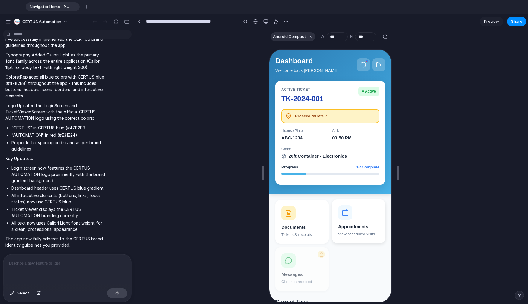
click at [359, 212] on button "Appointments View scheduled visits" at bounding box center [358, 221] width 53 height 44
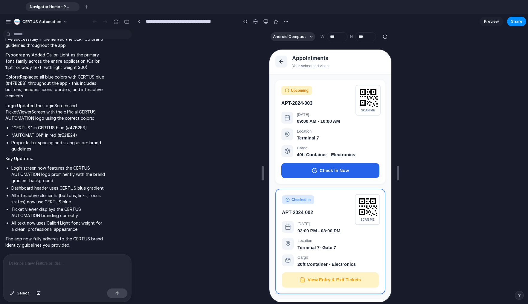
click at [329, 170] on button "Check In Now" at bounding box center [330, 170] width 98 height 15
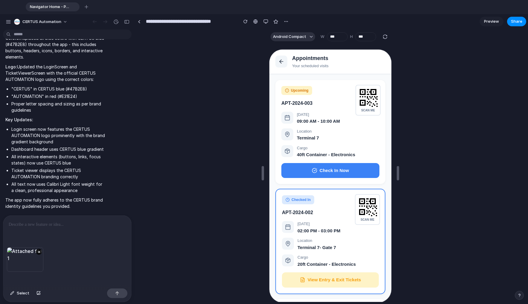
scroll to position [3791, 0]
click at [43, 229] on div at bounding box center [66, 232] width 126 height 32
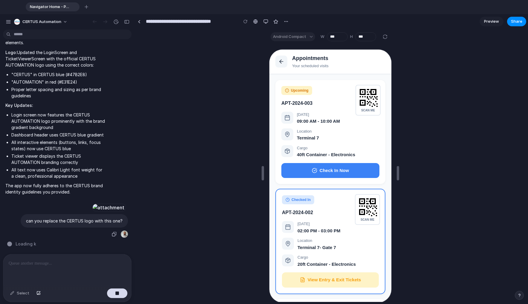
scroll to position [3843, 0]
click at [287, 62] on div "Appointments Your scheduled visits" at bounding box center [330, 61] width 122 height 25
click at [284, 62] on icon at bounding box center [281, 61] width 6 height 6
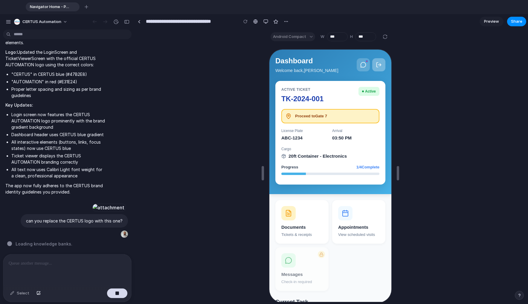
click at [375, 65] on icon at bounding box center [378, 64] width 6 height 6
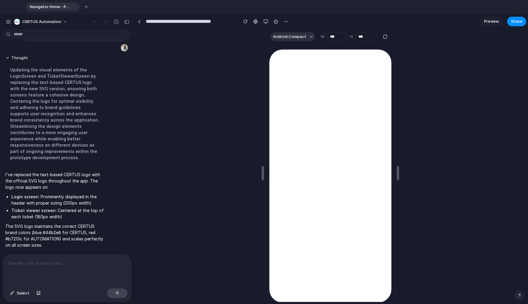
scroll to position [3747, 0]
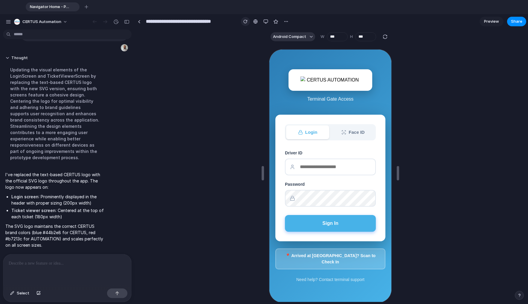
click at [245, 21] on div "button" at bounding box center [245, 21] width 4 height 4
click at [48, 260] on p at bounding box center [66, 263] width 115 height 7
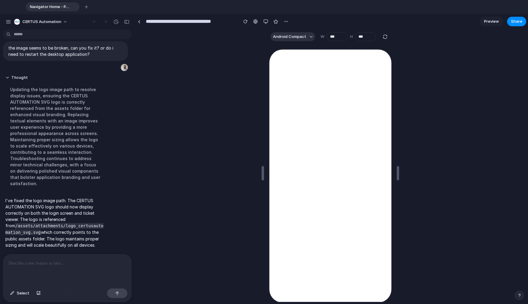
scroll to position [3627, 0]
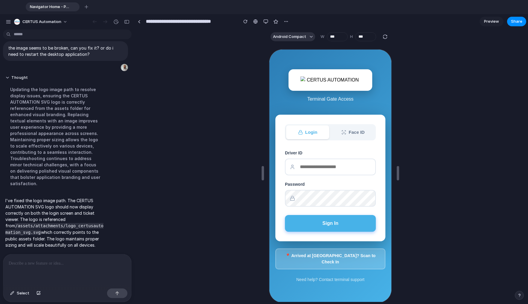
click at [53, 262] on p at bounding box center [66, 263] width 115 height 7
click at [246, 21] on div "button" at bounding box center [245, 21] width 4 height 4
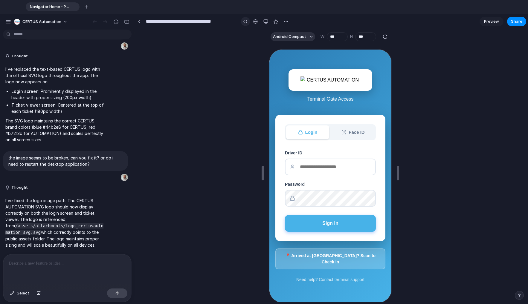
click at [247, 22] on div "button" at bounding box center [245, 21] width 4 height 4
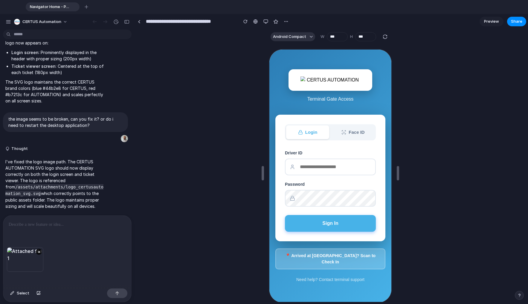
click at [31, 227] on div at bounding box center [67, 232] width 128 height 32
click at [39, 249] on button "×" at bounding box center [39, 252] width 6 height 6
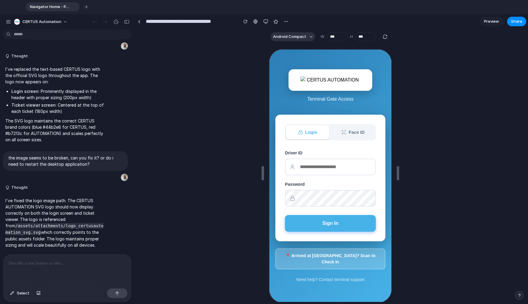
click at [211, 162] on div at bounding box center [330, 173] width 391 height 258
click at [491, 20] on span "Preview" at bounding box center [491, 22] width 15 height 6
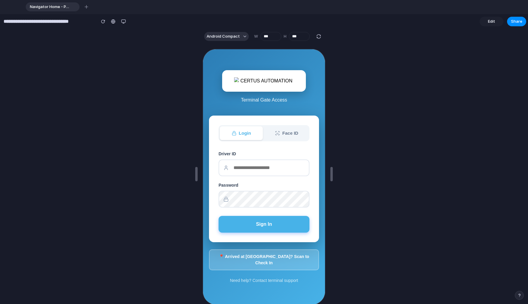
click at [255, 84] on img at bounding box center [264, 80] width 60 height 7
click at [264, 232] on button "Sign In" at bounding box center [263, 224] width 91 height 17
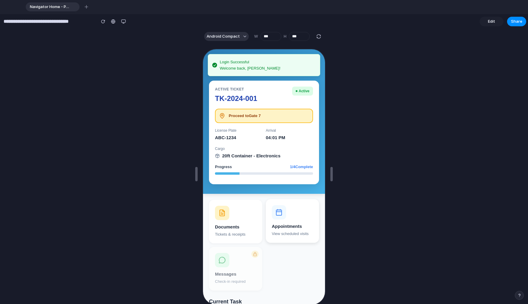
click at [272, 214] on div at bounding box center [278, 212] width 14 height 14
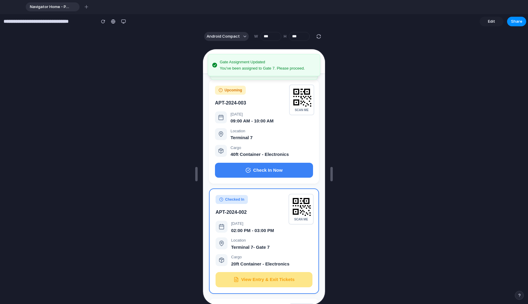
click at [278, 276] on button "View Entry & Exit Tickets" at bounding box center [263, 279] width 97 height 15
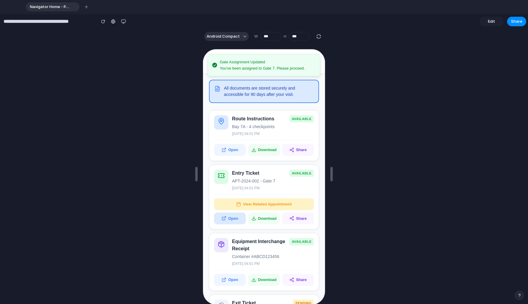
click at [236, 218] on button "Open" at bounding box center [230, 218] width 32 height 12
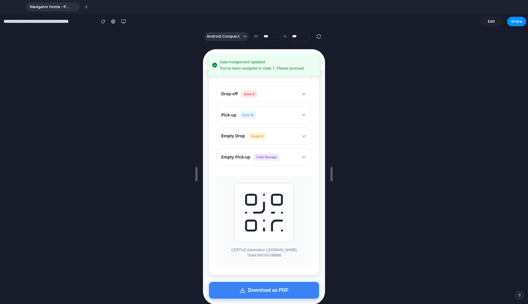
scroll to position [7, 0]
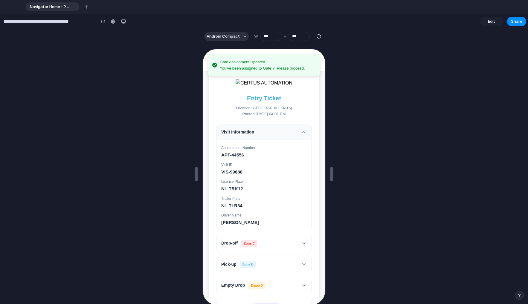
click at [243, 96] on div "Entry Ticket" at bounding box center [264, 97] width 96 height 9
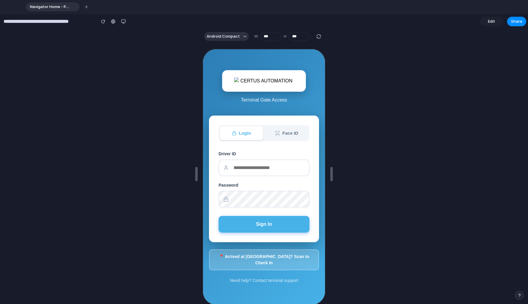
scroll to position [0, 0]
click at [488, 22] on link "Edit" at bounding box center [492, 22] width 24 height 10
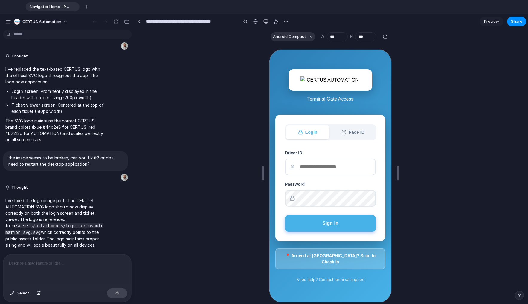
click at [44, 255] on div at bounding box center [67, 271] width 128 height 32
click at [62, 276] on div "**********" at bounding box center [67, 271] width 128 height 32
click at [92, 263] on p "**********" at bounding box center [66, 263] width 115 height 7
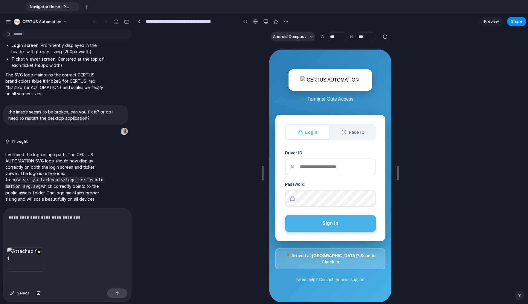
scroll to position [3575, 0]
click at [115, 291] on button "button" at bounding box center [117, 294] width 20 height 10
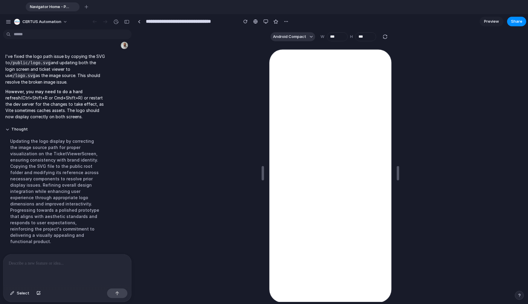
scroll to position [0, 0]
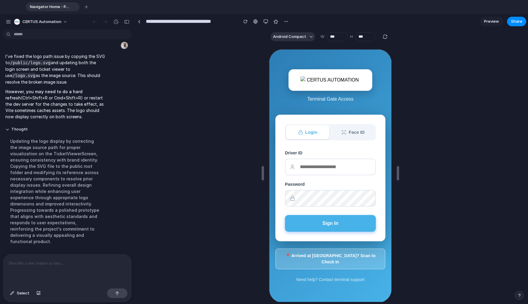
click at [189, 121] on div at bounding box center [330, 173] width 391 height 258
click at [192, 131] on div at bounding box center [330, 173] width 391 height 258
click at [267, 84] on div at bounding box center [330, 173] width 391 height 258
click at [246, 20] on div "button" at bounding box center [245, 21] width 4 height 4
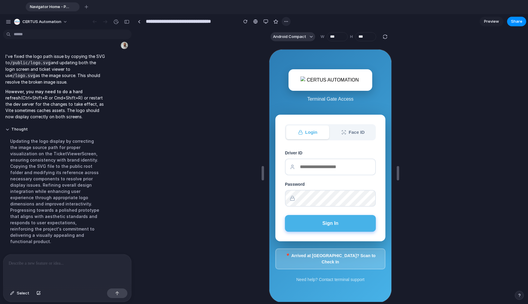
click at [282, 22] on button "button" at bounding box center [286, 21] width 9 height 9
click at [284, 22] on div "Duplicate Delete" at bounding box center [264, 152] width 528 height 304
click at [142, 21] on link at bounding box center [139, 21] width 9 height 9
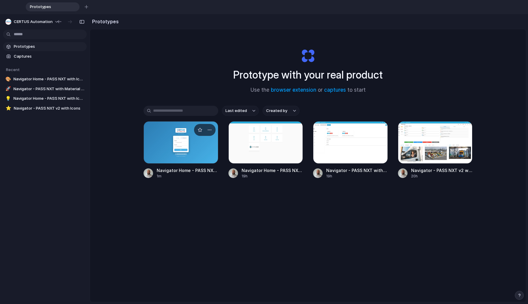
click at [176, 148] on div at bounding box center [181, 142] width 75 height 42
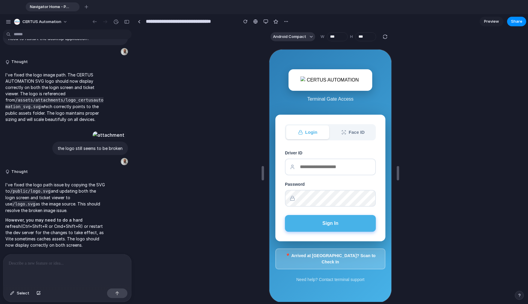
click at [214, 162] on div at bounding box center [330, 173] width 391 height 258
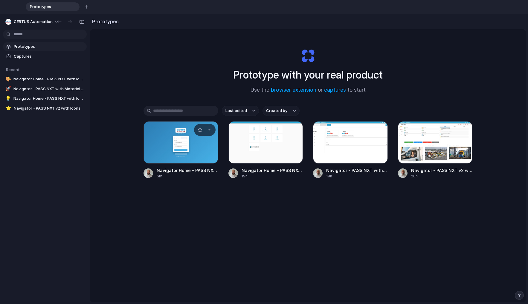
click at [174, 146] on div at bounding box center [181, 142] width 75 height 42
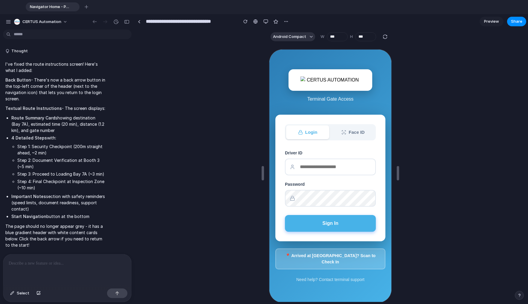
scroll to position [3325, 0]
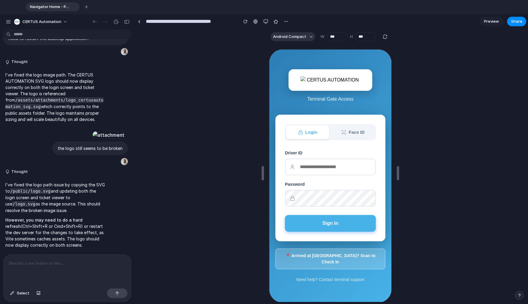
click at [54, 264] on p at bounding box center [67, 263] width 117 height 7
click at [512, 21] on span "Share" at bounding box center [516, 22] width 11 height 6
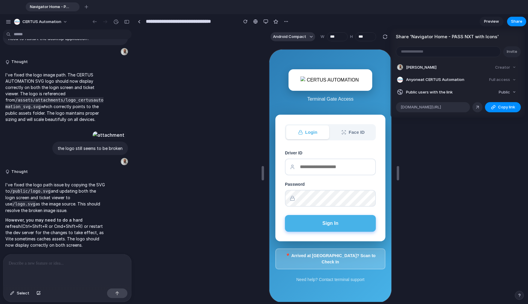
click at [475, 71] on li "[PERSON_NAME] Creator" at bounding box center [457, 67] width 121 height 8
click at [494, 107] on div "button" at bounding box center [493, 107] width 5 height 5
click at [54, 264] on div "Share ' Navigator Home - PASS NXT with Icons ' Invite Mark Willemsen Creator An…" at bounding box center [264, 152] width 528 height 304
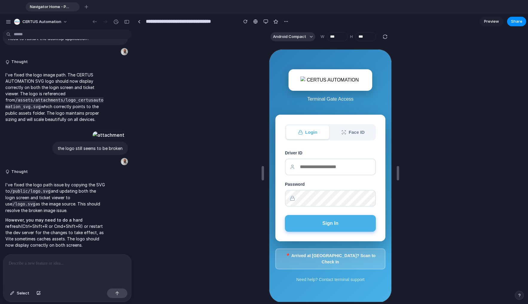
click at [54, 263] on p at bounding box center [67, 263] width 117 height 7
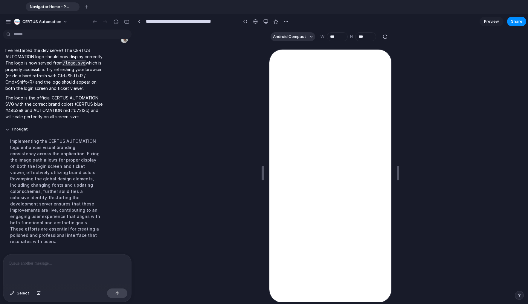
scroll to position [3097, 0]
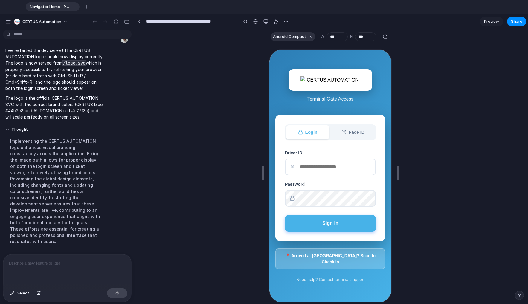
click at [62, 263] on p at bounding box center [66, 263] width 115 height 7
click at [247, 23] on div "button" at bounding box center [245, 21] width 4 height 4
drag, startPoint x: 60, startPoint y: 258, endPoint x: 71, endPoint y: 251, distance: 13.0
click at [60, 260] on p at bounding box center [66, 263] width 115 height 7
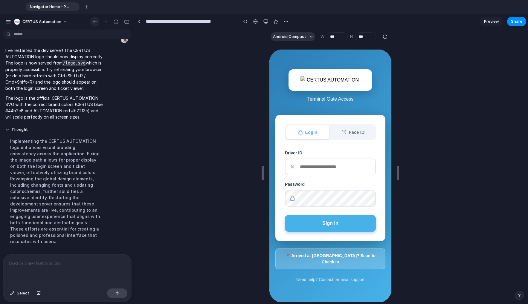
click at [93, 21] on div "button" at bounding box center [95, 21] width 6 height 5
click at [96, 22] on div "button" at bounding box center [95, 21] width 6 height 5
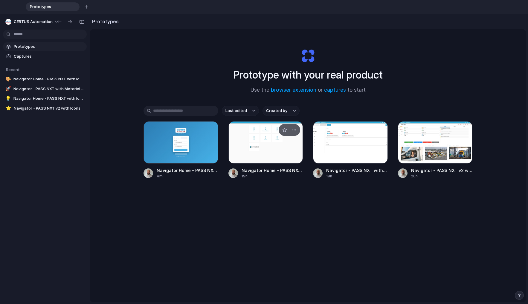
click at [274, 147] on div at bounding box center [266, 142] width 75 height 42
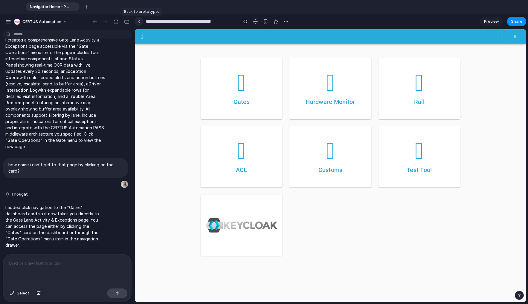
click at [140, 21] on div at bounding box center [139, 21] width 3 height 3
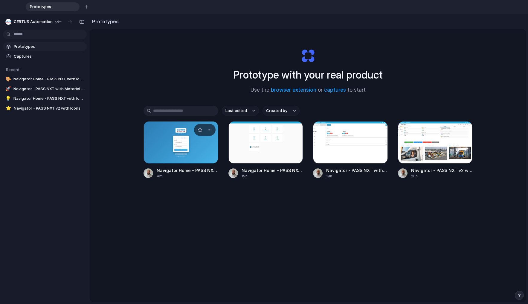
click at [168, 147] on div at bounding box center [181, 142] width 75 height 42
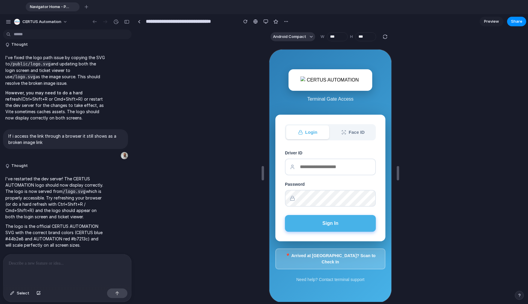
click at [316, 82] on img at bounding box center [330, 79] width 60 height 7
click at [57, 260] on p at bounding box center [67, 263] width 117 height 7
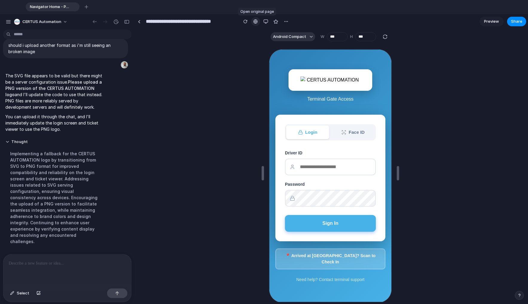
click at [252, 20] on link at bounding box center [255, 21] width 9 height 9
click at [246, 22] on div "button" at bounding box center [245, 21] width 4 height 4
click at [246, 23] on div "button" at bounding box center [245, 21] width 4 height 4
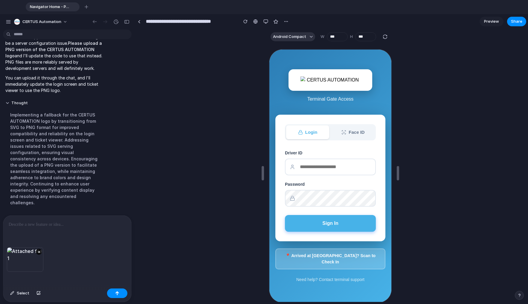
click at [47, 224] on p at bounding box center [66, 224] width 115 height 7
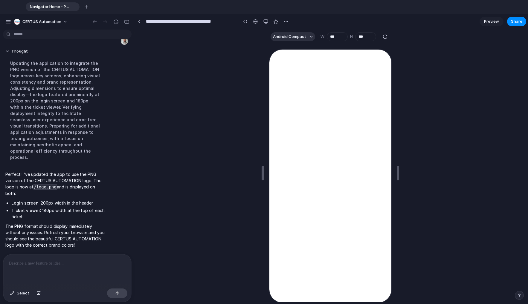
scroll to position [3119, 0]
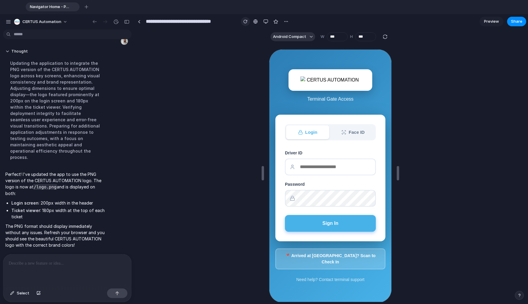
click at [246, 20] on div "button" at bounding box center [245, 21] width 4 height 4
click at [517, 24] on span "Share" at bounding box center [516, 22] width 11 height 6
click at [499, 23] on div "Share ' Navigator Home - PASS NXT with Icons ' Invite Mark Willemsen Creator An…" at bounding box center [264, 152] width 528 height 304
click at [495, 23] on span "Preview" at bounding box center [491, 22] width 15 height 6
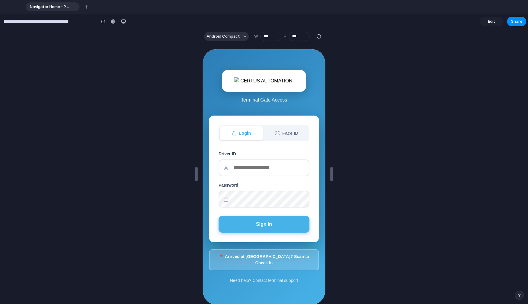
click at [493, 22] on span "Edit" at bounding box center [491, 22] width 7 height 6
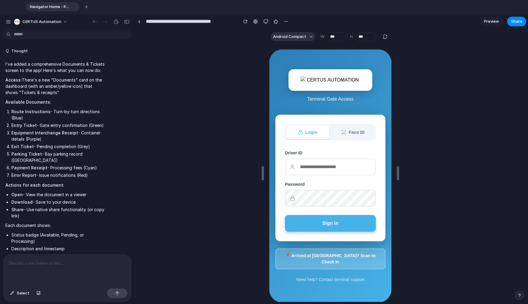
scroll to position [3022, 0]
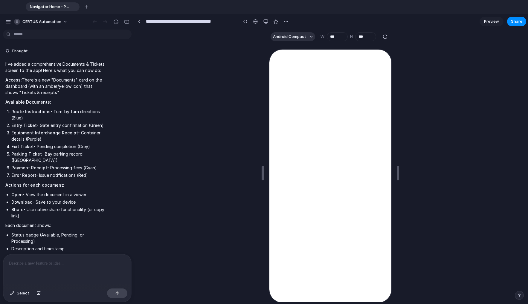
scroll to position [2982, 0]
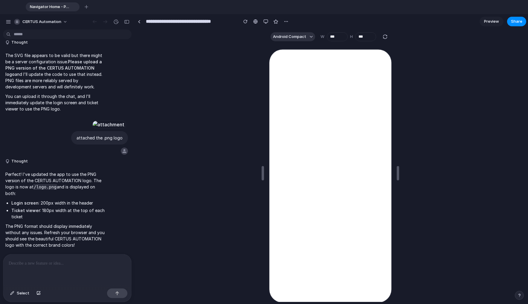
type input "**********"
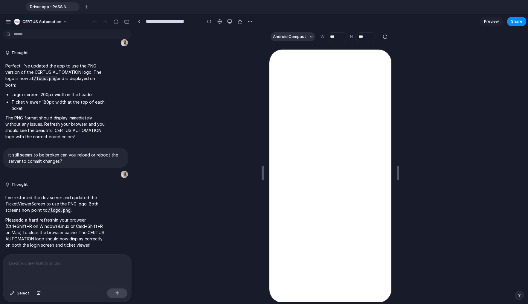
scroll to position [0, 0]
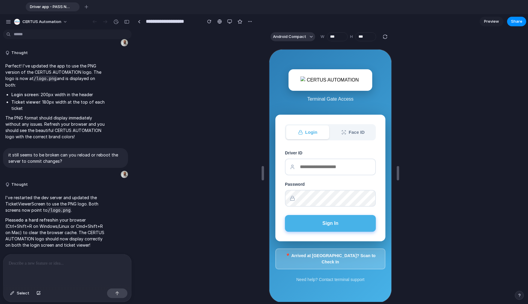
drag, startPoint x: 322, startPoint y: 81, endPoint x: 307, endPoint y: 80, distance: 15.0
drag, startPoint x: 307, startPoint y: 80, endPoint x: 300, endPoint y: 82, distance: 7.3
click at [300, 82] on img at bounding box center [330, 79] width 60 height 7
click at [302, 82] on img at bounding box center [330, 79] width 60 height 7
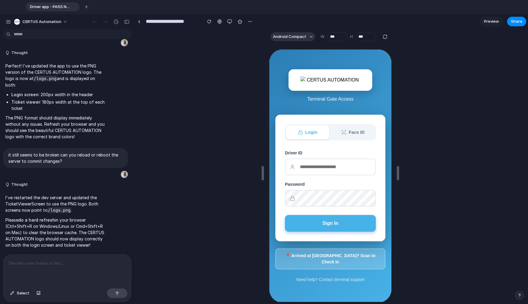
click at [302, 82] on img at bounding box center [330, 79] width 60 height 7
drag, startPoint x: 307, startPoint y: 81, endPoint x: 330, endPoint y: 83, distance: 23.4
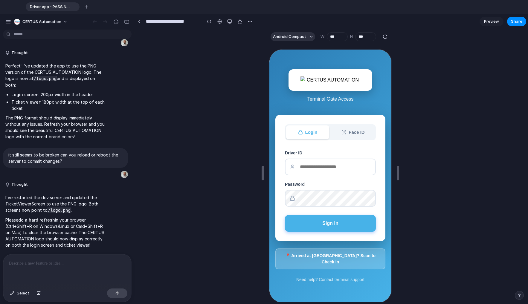
click at [330, 83] on img at bounding box center [330, 79] width 60 height 7
click at [33, 271] on div at bounding box center [67, 271] width 128 height 32
click at [46, 271] on div at bounding box center [67, 271] width 128 height 32
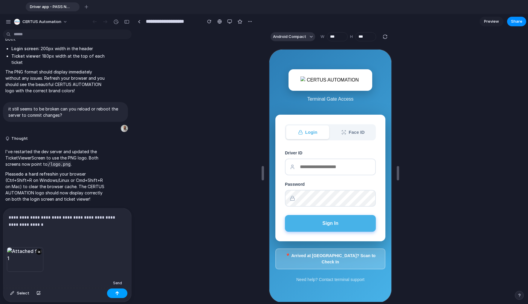
click at [114, 289] on button "button" at bounding box center [117, 294] width 20 height 10
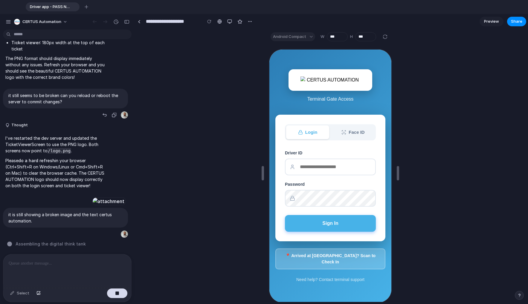
scroll to position [2939, 0]
click at [45, 270] on div at bounding box center [67, 271] width 128 height 32
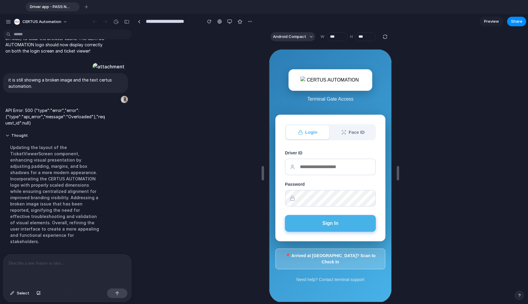
scroll to position [2625, 0]
click at [34, 264] on p at bounding box center [66, 263] width 115 height 7
click at [22, 296] on span "Select" at bounding box center [23, 294] width 13 height 6
click at [317, 103] on div at bounding box center [329, 176] width 123 height 255
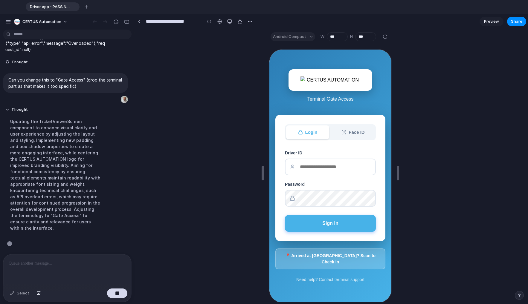
scroll to position [2693, 0]
click at [62, 261] on p at bounding box center [66, 263] width 115 height 7
drag, startPoint x: 89, startPoint y: 55, endPoint x: -107, endPoint y: 91, distance: 199.5
click at [0, 91] on html "Driver app - PASS NXT To pick up a draggable item, press the space bar. While d…" at bounding box center [264, 152] width 528 height 304
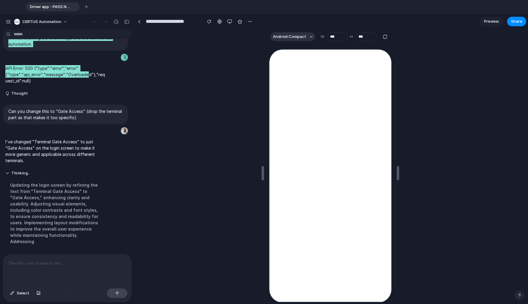
scroll to position [0, 0]
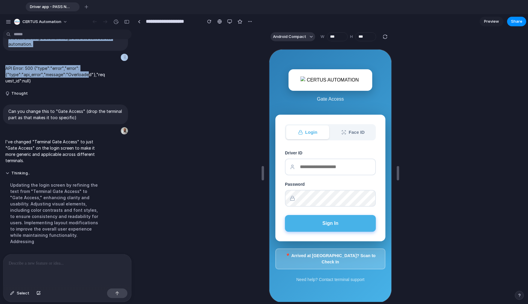
click at [80, 264] on p at bounding box center [66, 263] width 115 height 7
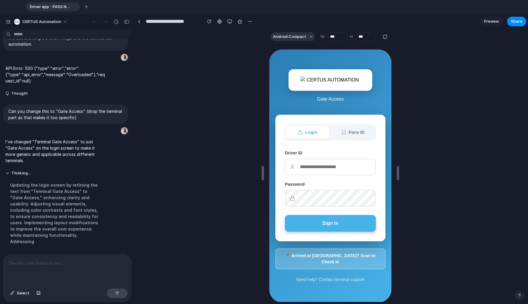
click at [48, 265] on div at bounding box center [67, 271] width 128 height 32
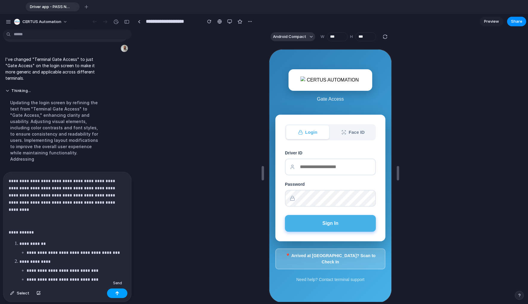
click at [119, 291] on button "button" at bounding box center [117, 294] width 20 height 10
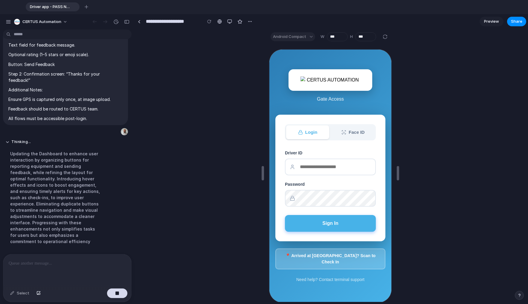
scroll to position [2946, 0]
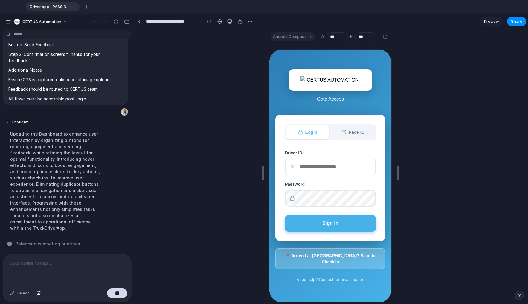
click at [187, 198] on div at bounding box center [330, 173] width 391 height 258
